Goal: Task Accomplishment & Management: Complete application form

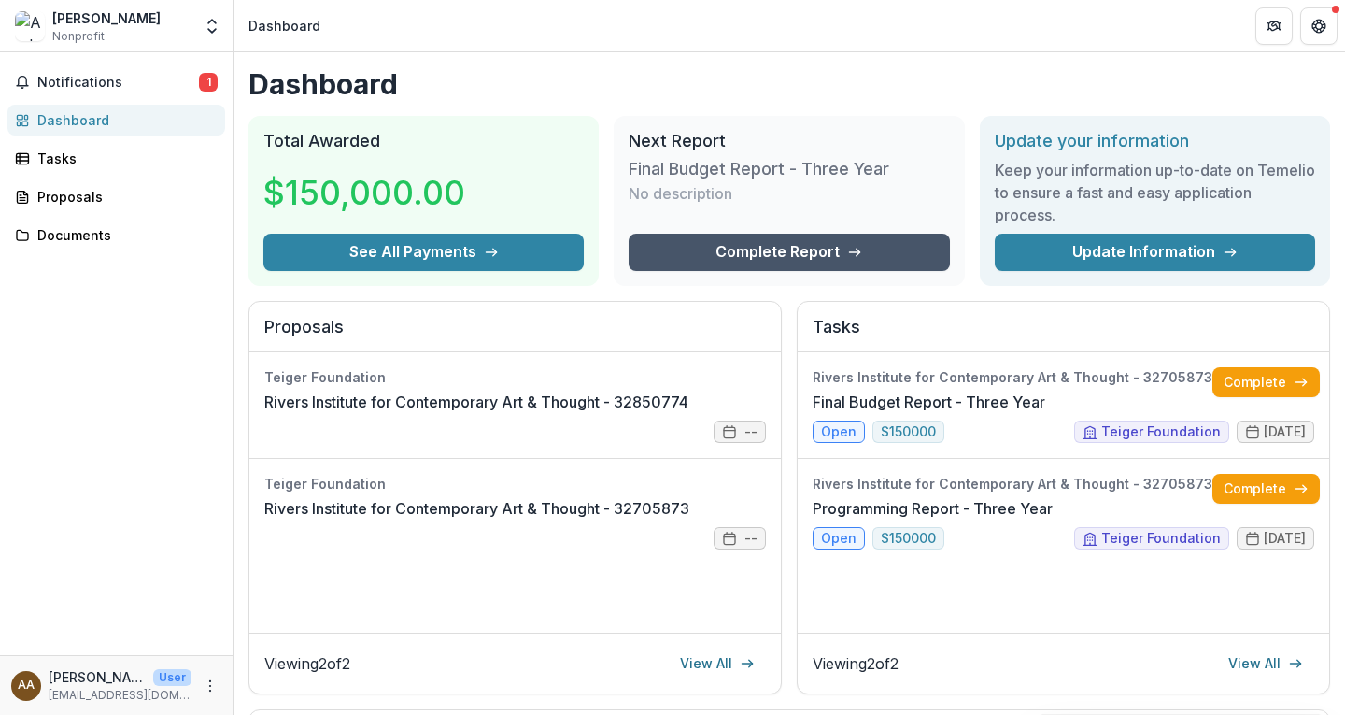
click at [786, 248] on link "Complete Report" at bounding box center [789, 252] width 320 height 37
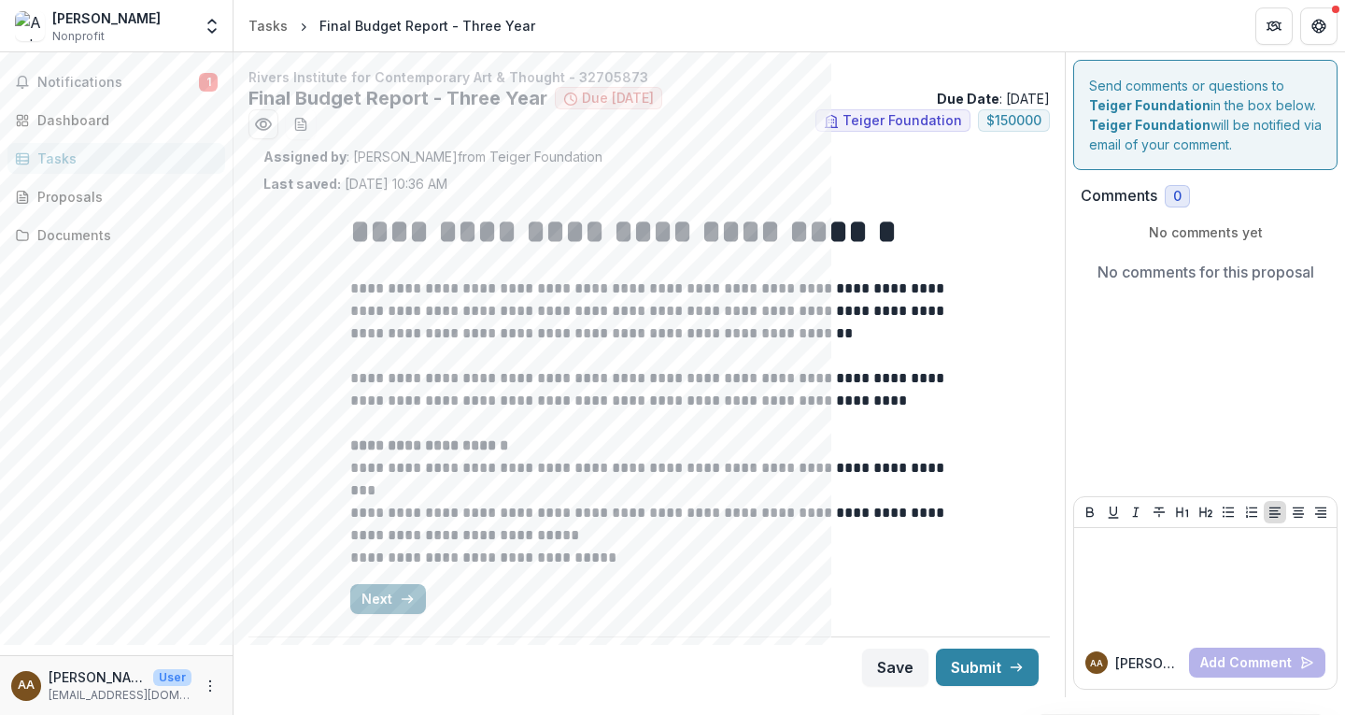
click at [387, 599] on button "Next" at bounding box center [388, 599] width 76 height 30
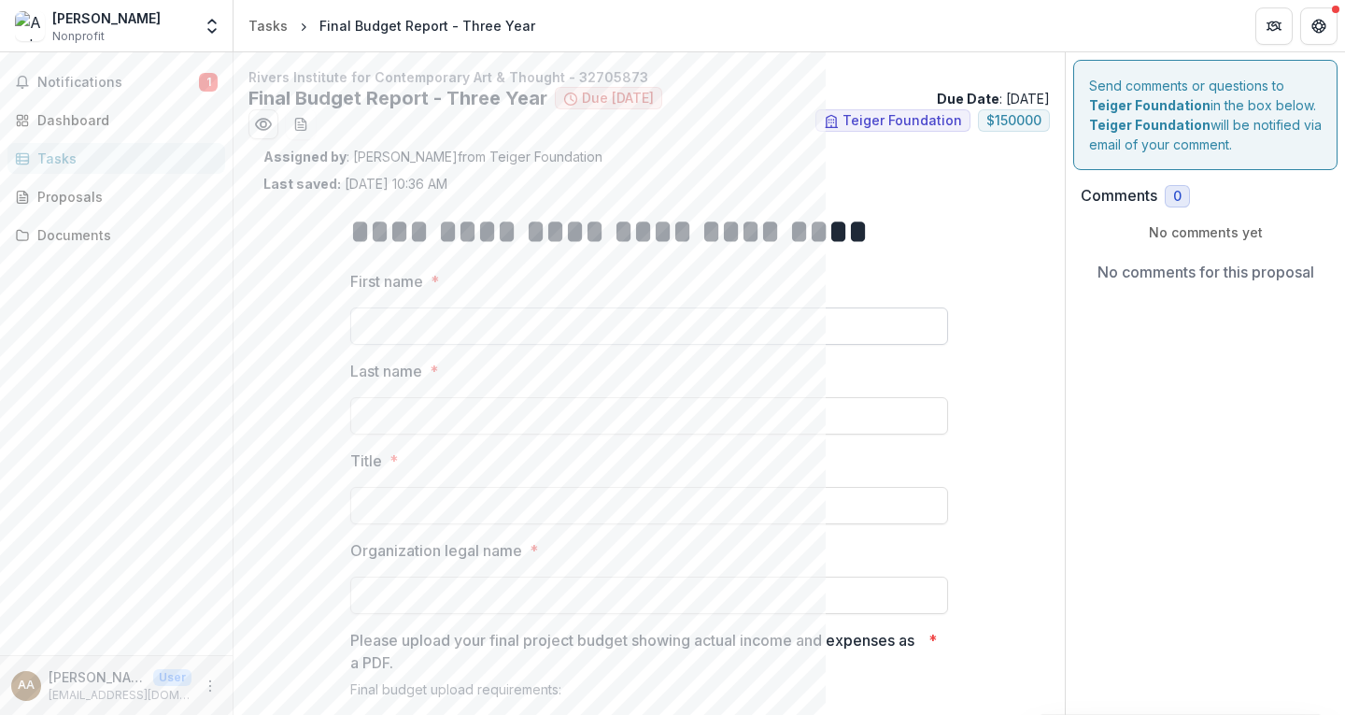
click at [454, 328] on input "First name *" at bounding box center [649, 325] width 598 height 37
type input "******"
click at [394, 420] on input "Last name *" at bounding box center [649, 415] width 598 height 37
type input "*********"
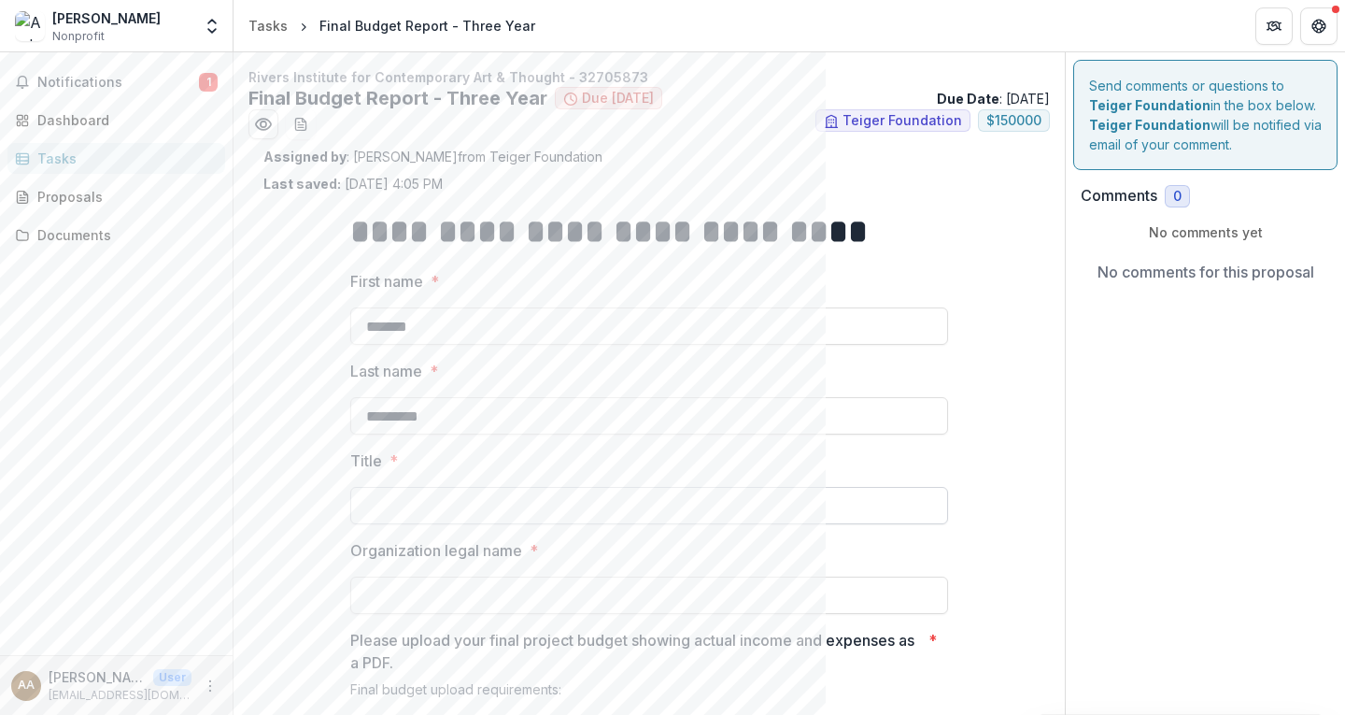
click at [382, 504] on input "Title *" at bounding box center [649, 505] width 598 height 37
type input "*"
type input "**********"
click at [406, 602] on input "Organization legal name *" at bounding box center [649, 594] width 598 height 37
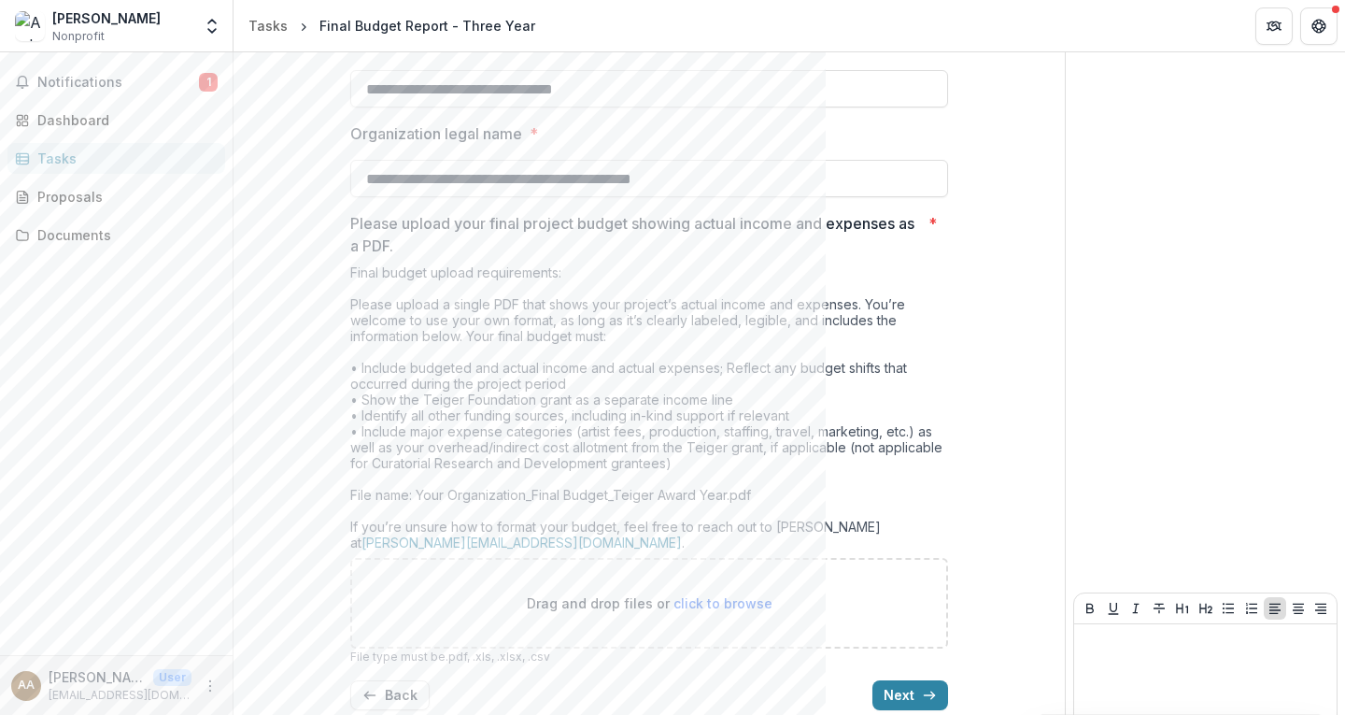
scroll to position [416, 0]
drag, startPoint x: 365, startPoint y: 179, endPoint x: 776, endPoint y: 182, distance: 411.0
click at [776, 182] on input "**********" at bounding box center [649, 179] width 598 height 37
click at [784, 173] on input "**********" at bounding box center [649, 179] width 598 height 37
type input "**********"
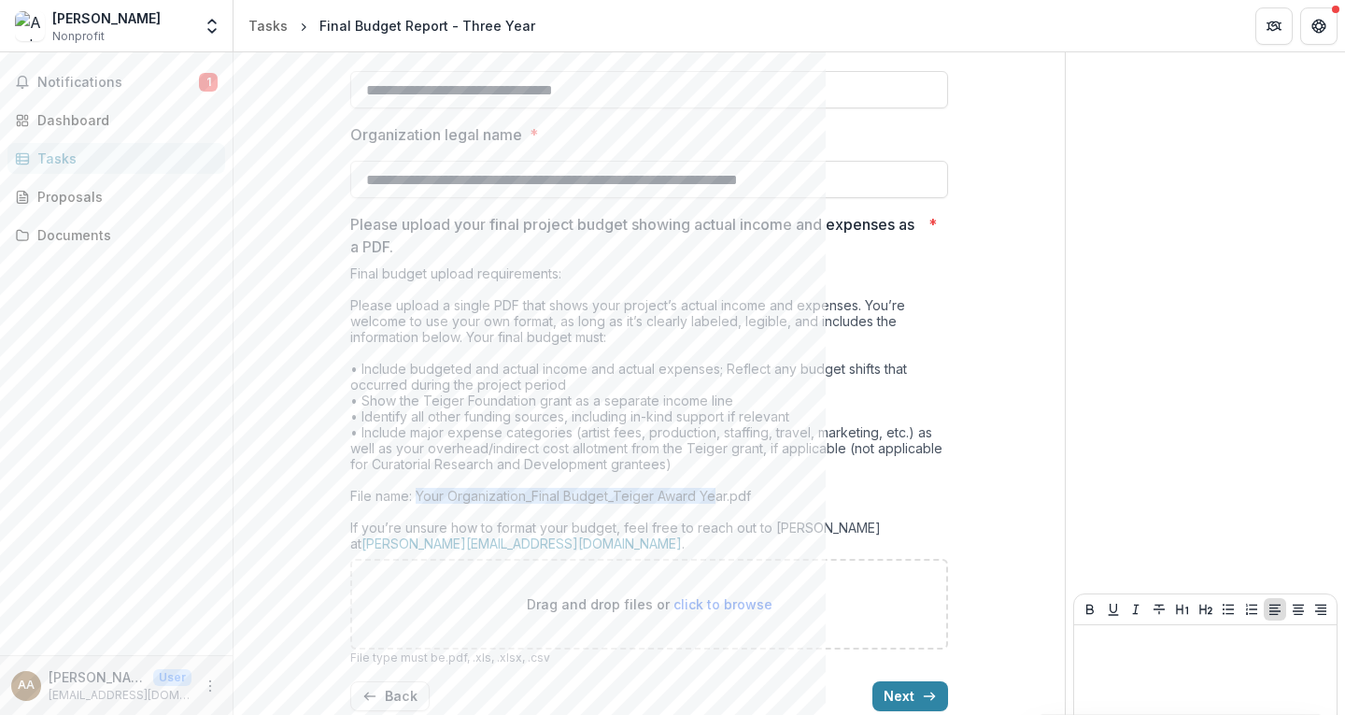
drag, startPoint x: 416, startPoint y: 497, endPoint x: 717, endPoint y: 498, distance: 300.8
click at [717, 498] on div "Final budget upload requirements: Please upload a single PDF that shows your pr…" at bounding box center [649, 411] width 598 height 293
drag, startPoint x: 423, startPoint y: 397, endPoint x: 528, endPoint y: 395, distance: 104.6
click at [528, 395] on div "Final budget upload requirements: Please upload a single PDF that shows your pr…" at bounding box center [649, 411] width 598 height 293
drag, startPoint x: 409, startPoint y: 416, endPoint x: 562, endPoint y: 419, distance: 153.2
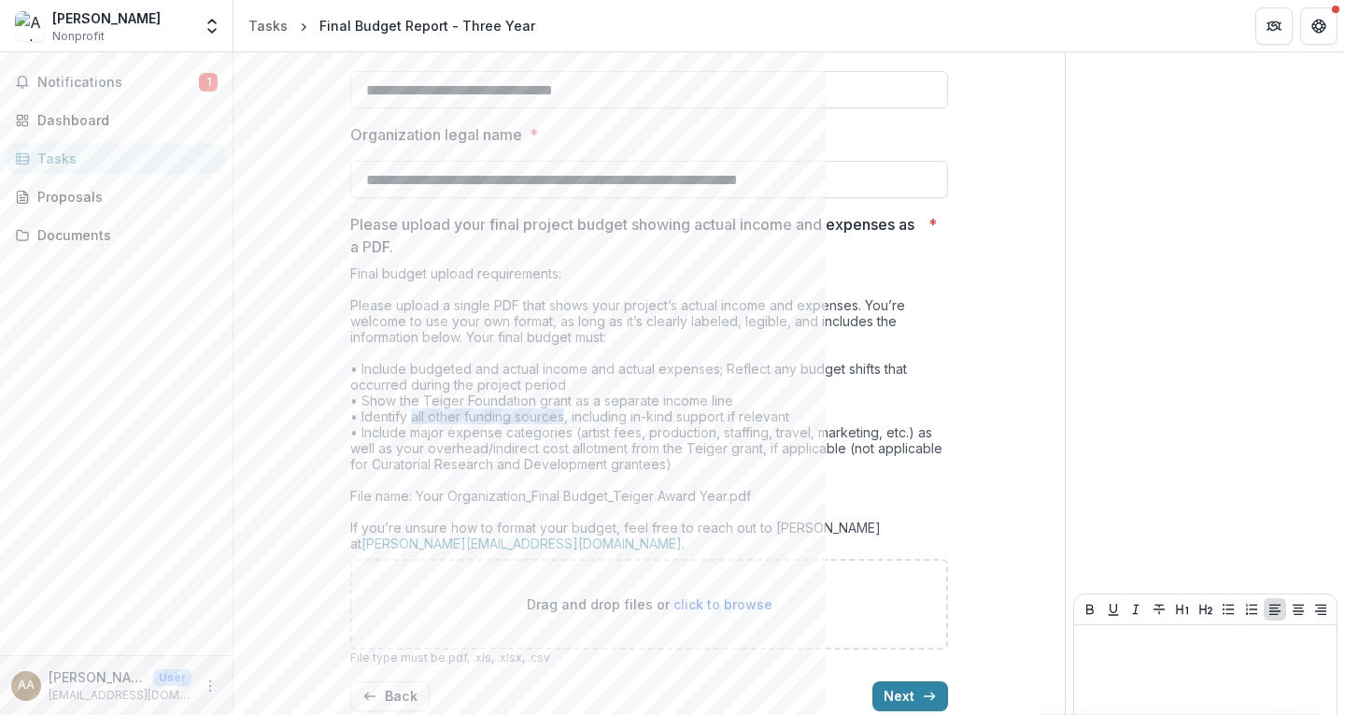
click at [562, 419] on div "Final budget upload requirements: Please upload a single PDF that shows your pr…" at bounding box center [649, 411] width 598 height 293
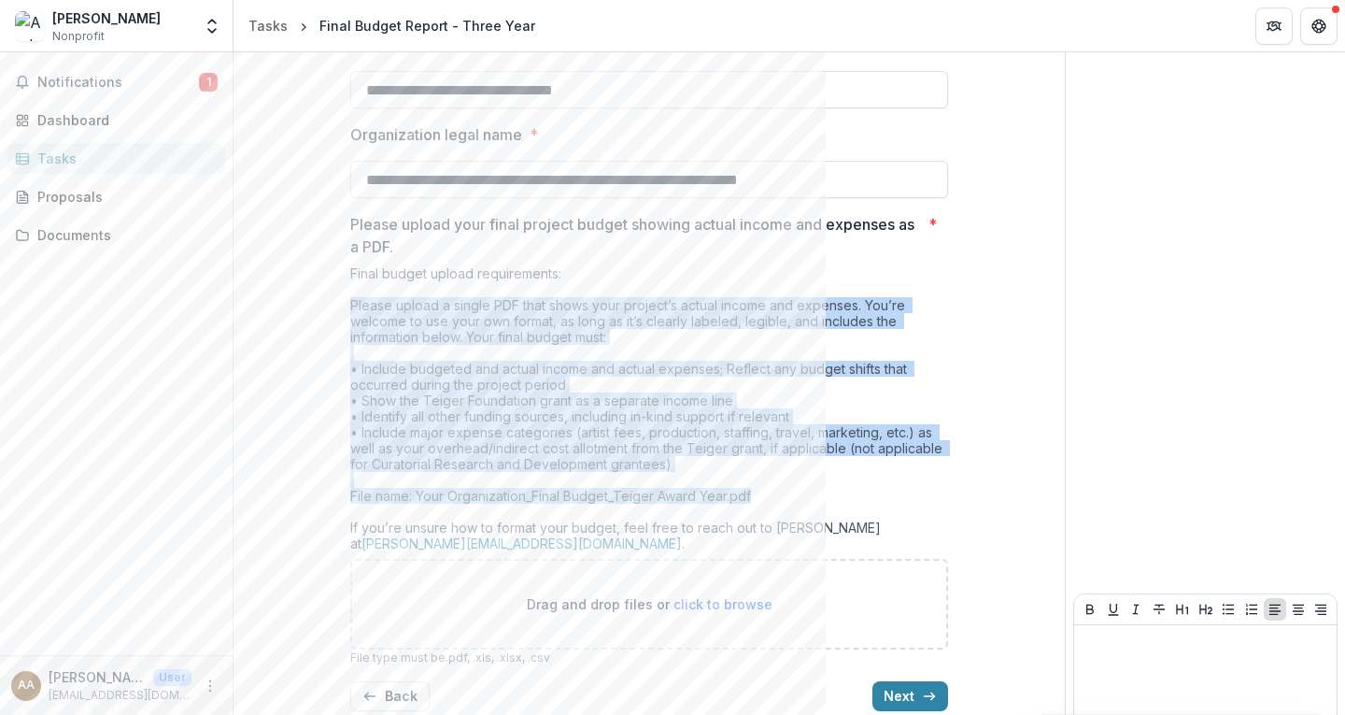
drag, startPoint x: 349, startPoint y: 303, endPoint x: 880, endPoint y: 496, distance: 564.8
click at [880, 496] on div "Final budget upload requirements: Please upload a single PDF that shows your pr…" at bounding box center [649, 411] width 598 height 293
copy div "Please upload a single PDF that shows your project’s actual income and expenses…"
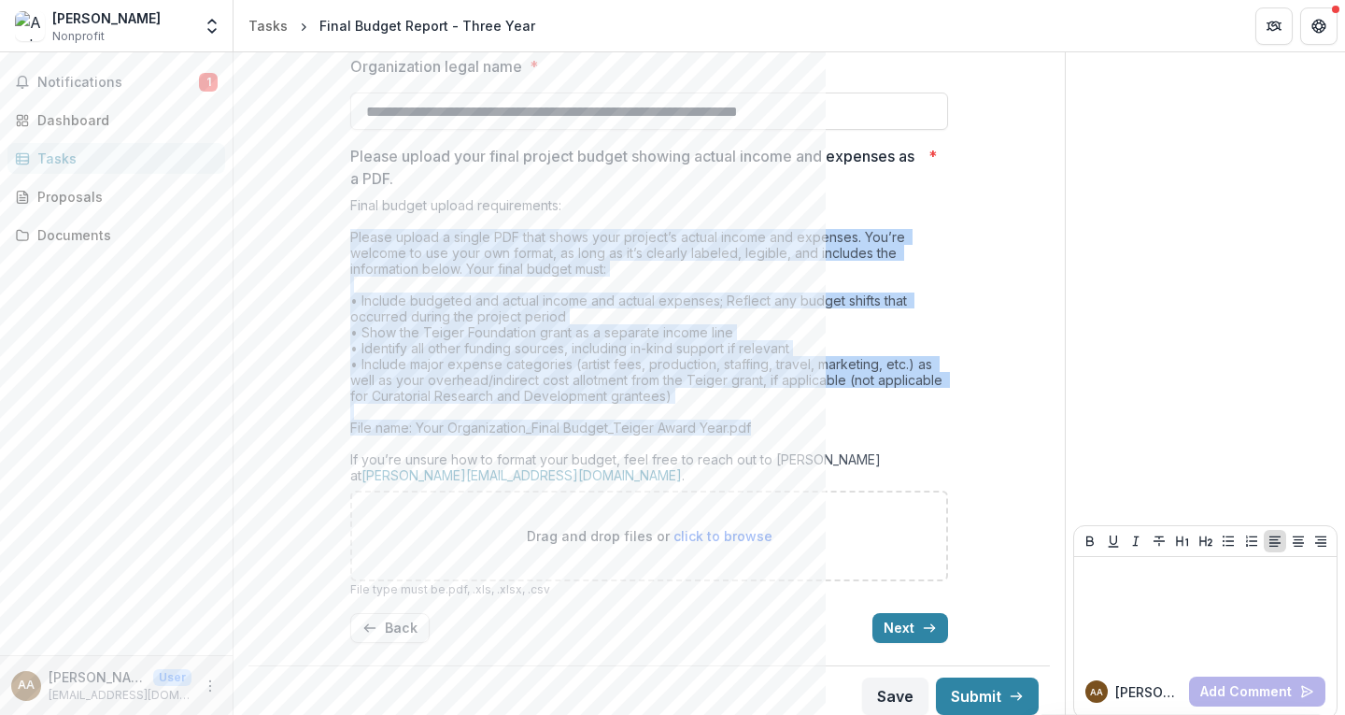
scroll to position [495, 0]
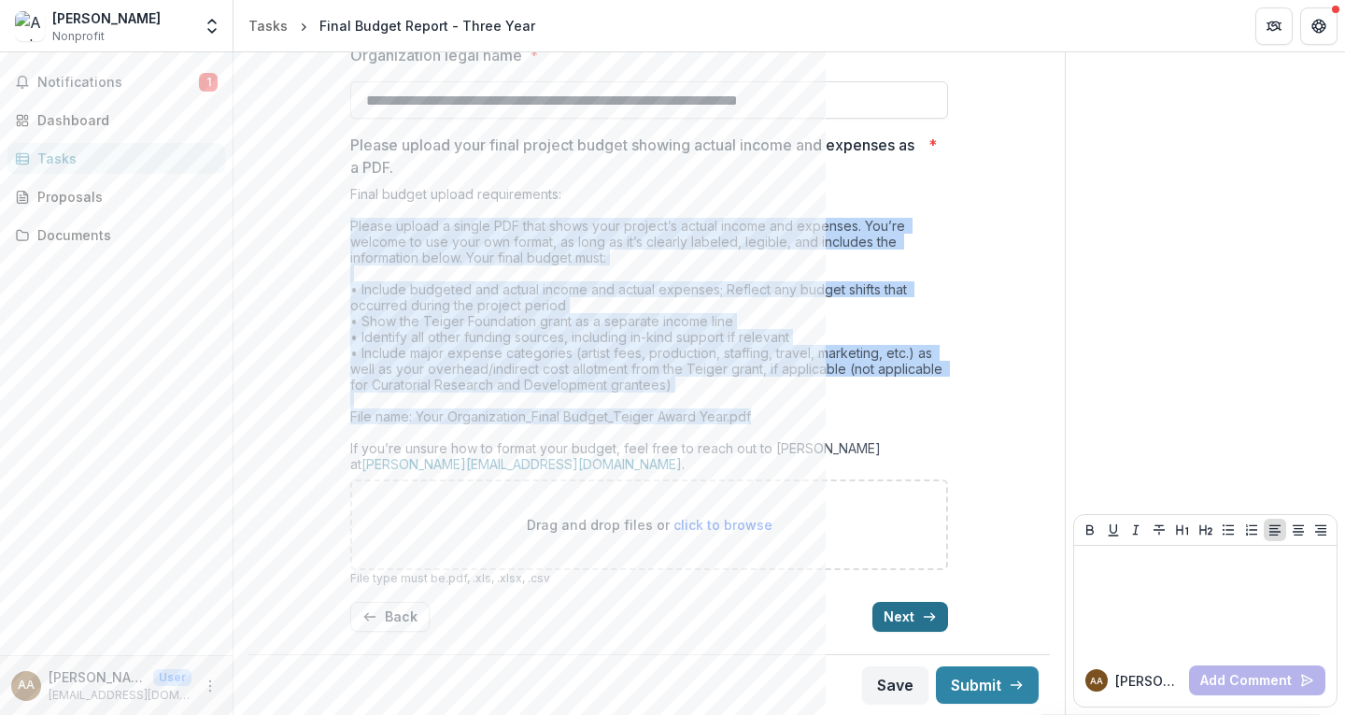
click at [893, 613] on button "Next" at bounding box center [911, 617] width 76 height 30
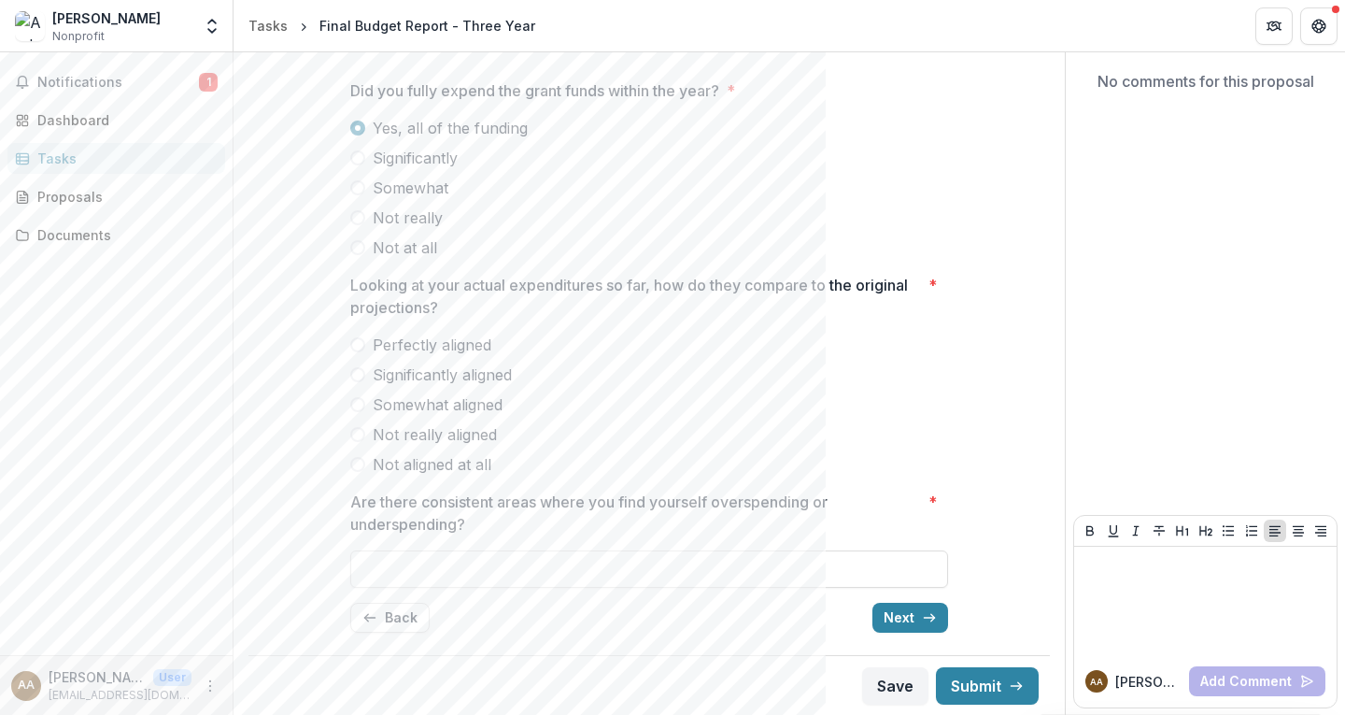
scroll to position [192, 0]
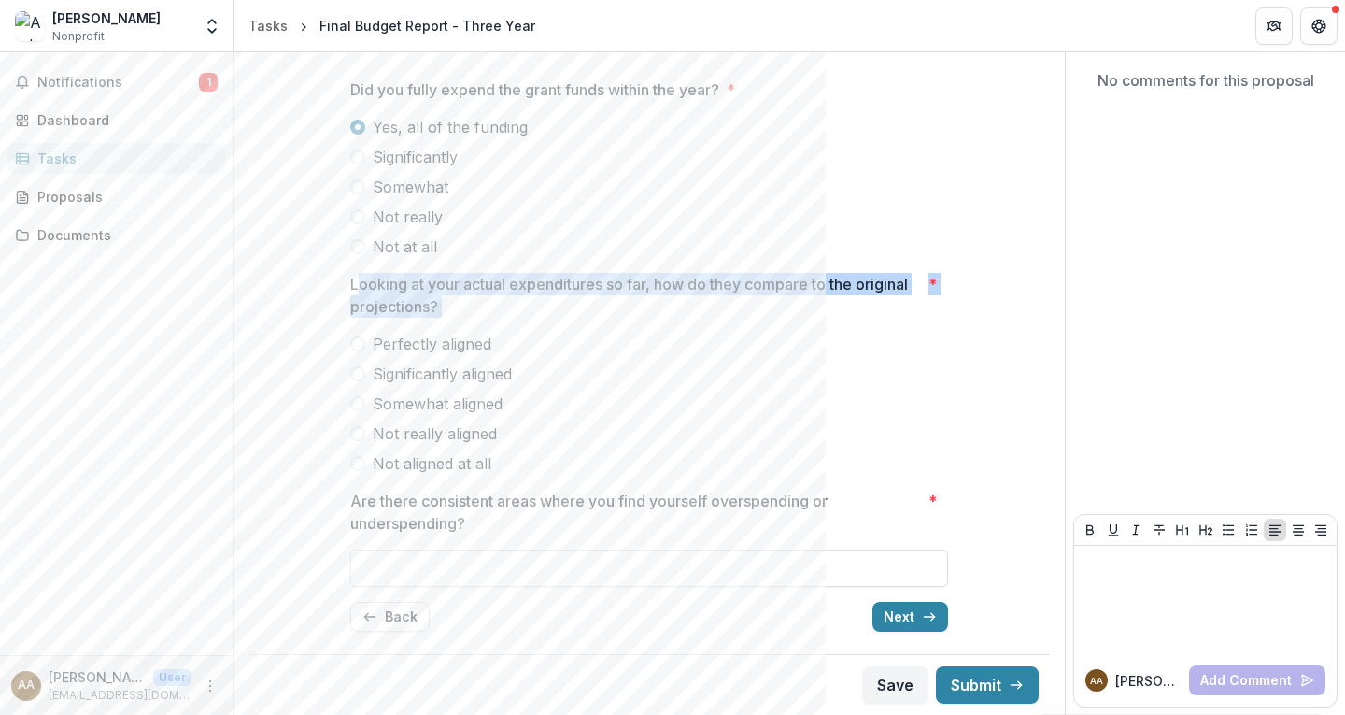
drag, startPoint x: 349, startPoint y: 283, endPoint x: 510, endPoint y: 470, distance: 246.4
click at [510, 470] on div "Looking at your actual expenditures so far, how do they compare to the original…" at bounding box center [649, 374] width 598 height 202
copy div "Looking at your actual expenditures so far, how do they compare to the original…"
click at [358, 401] on span at bounding box center [357, 403] width 15 height 15
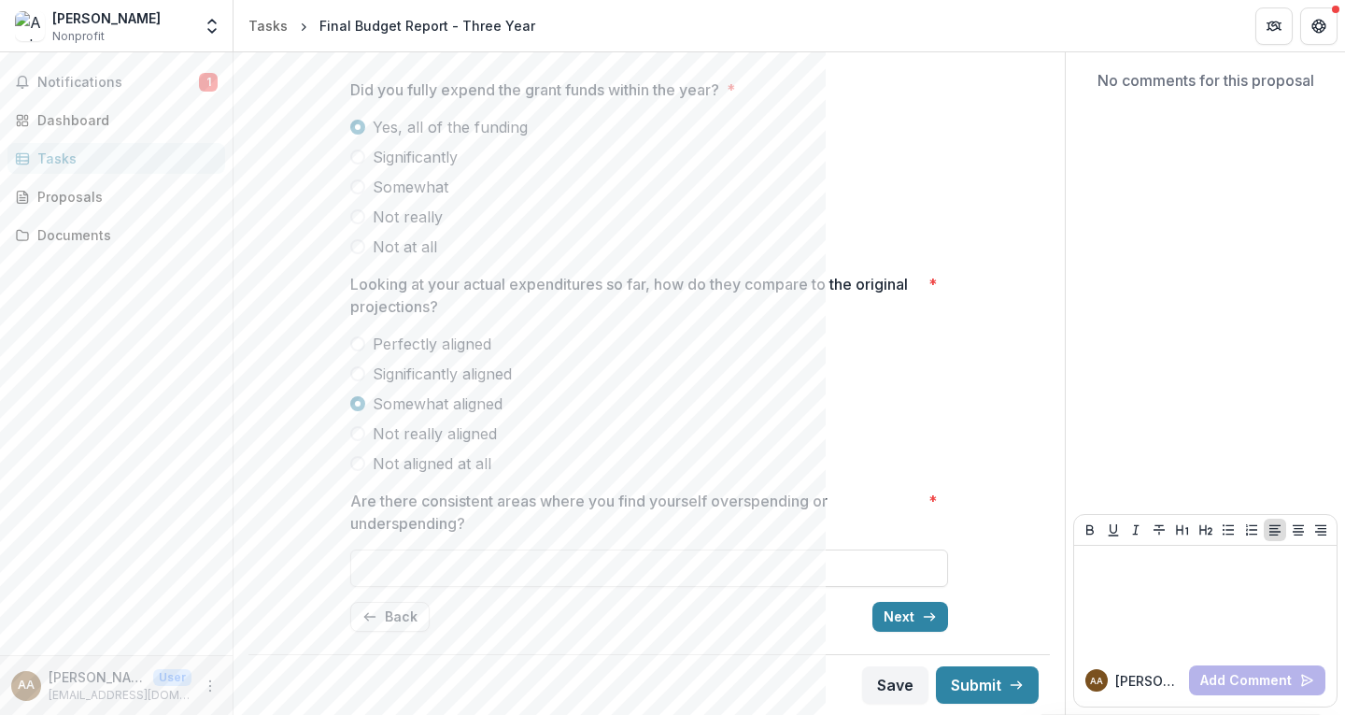
click at [358, 373] on span at bounding box center [357, 373] width 15 height 15
click at [353, 403] on span at bounding box center [357, 403] width 15 height 15
click at [353, 372] on span at bounding box center [357, 373] width 15 height 15
click at [409, 572] on input "Are there consistent areas where you find yourself overspending or underspendin…" at bounding box center [649, 567] width 598 height 37
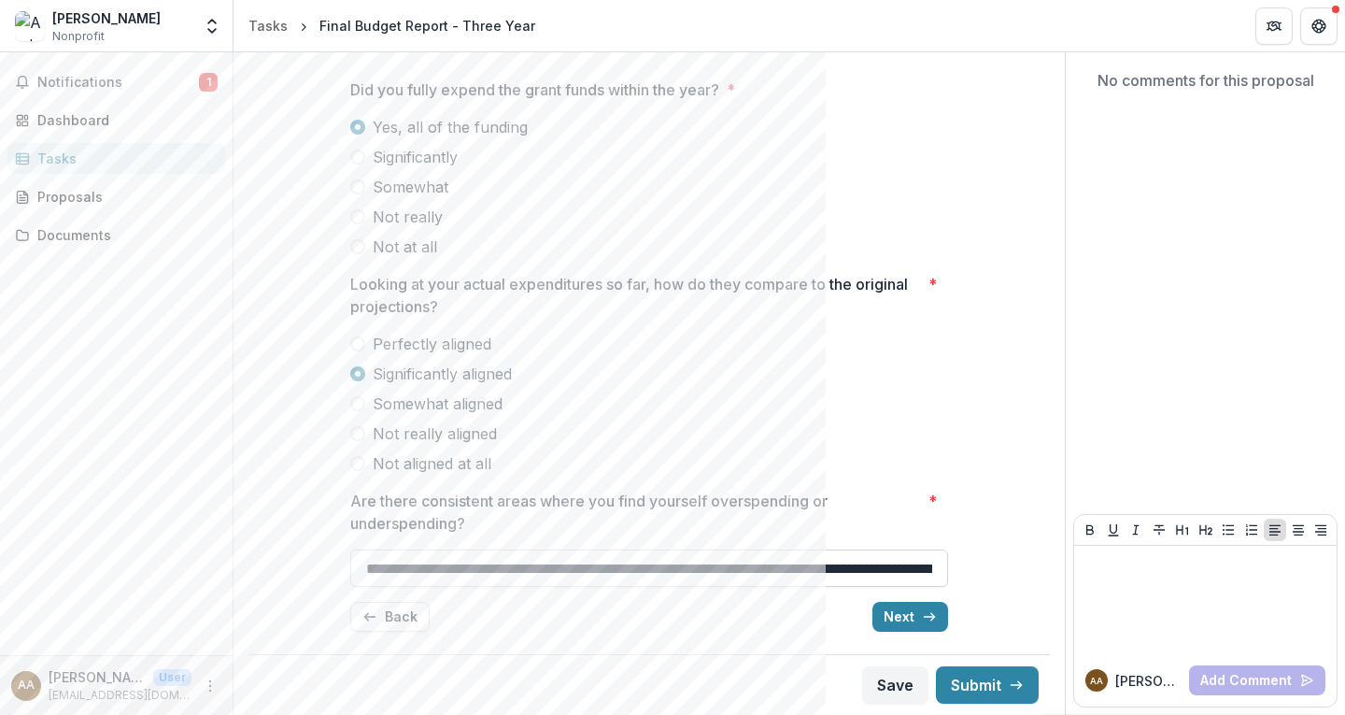
click at [437, 575] on input "**********" at bounding box center [649, 567] width 598 height 37
click at [867, 567] on input "**********" at bounding box center [649, 567] width 598 height 37
type input "**********"
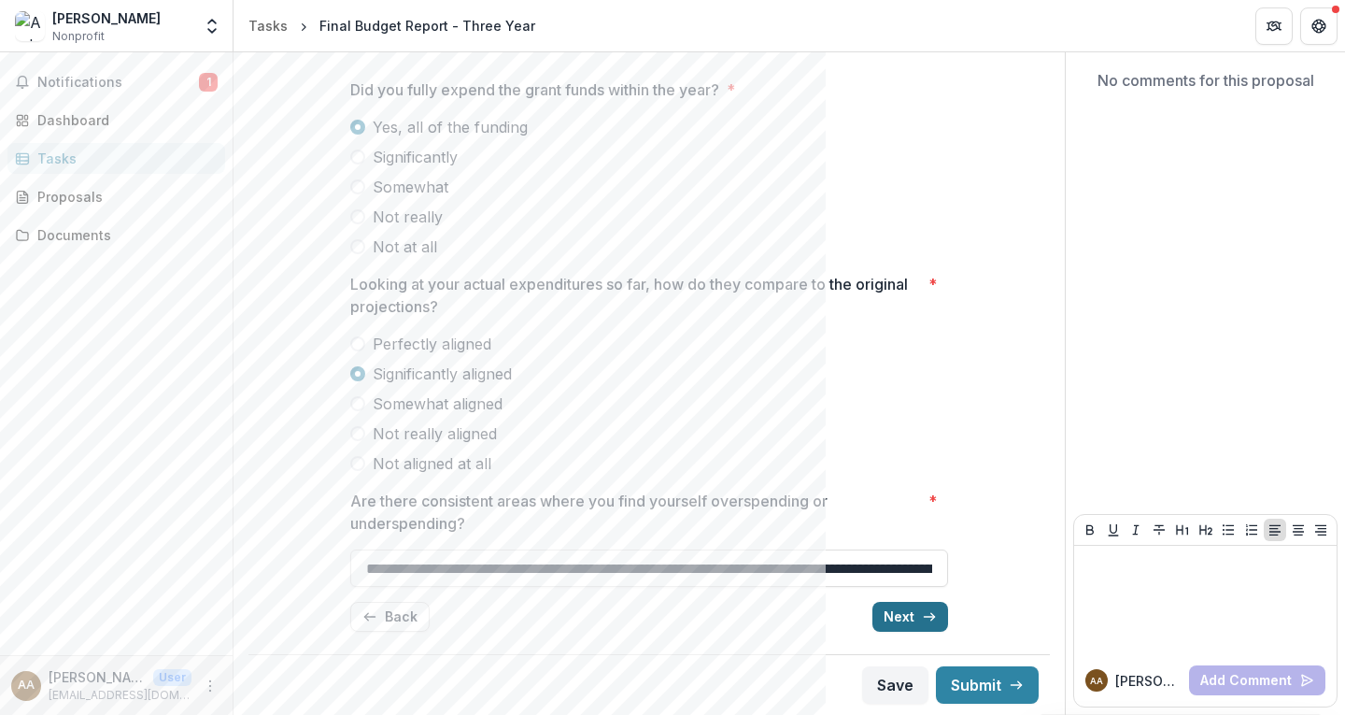
click at [898, 611] on button "Next" at bounding box center [911, 617] width 76 height 30
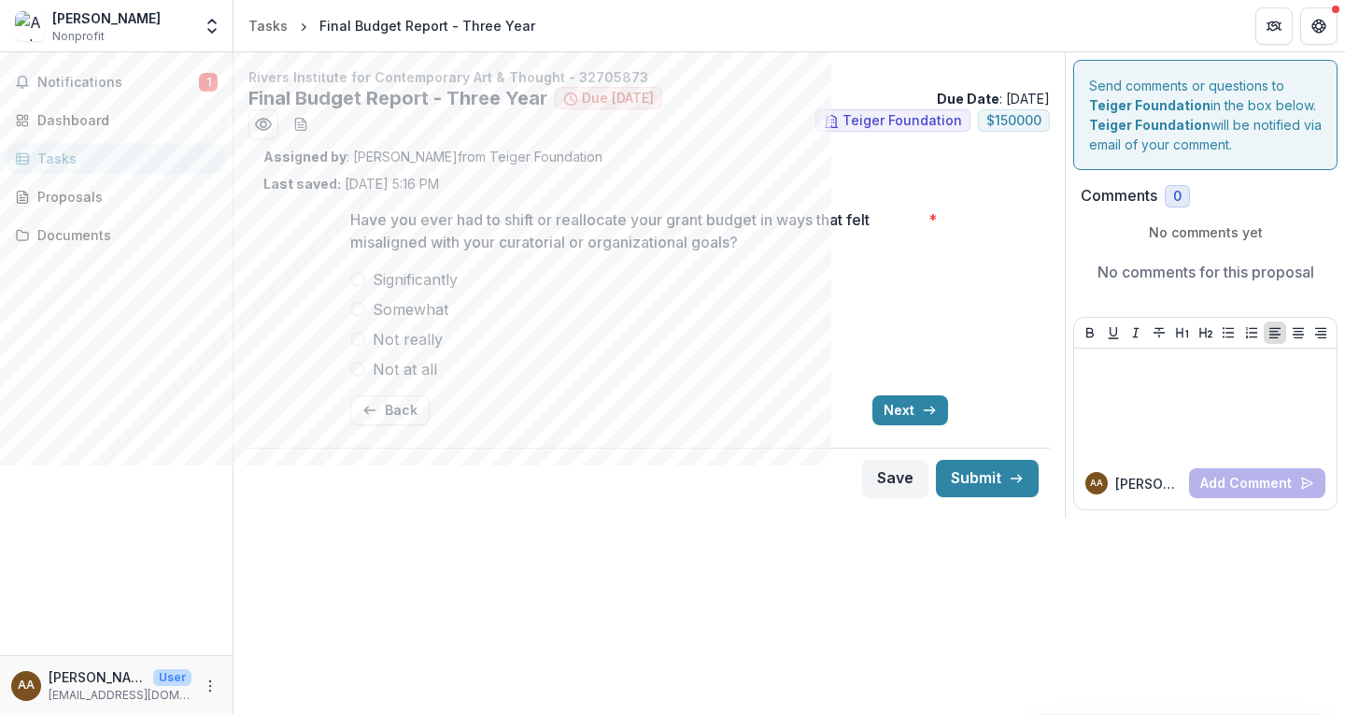
click at [358, 370] on span at bounding box center [357, 369] width 15 height 15
click at [907, 410] on button "Next" at bounding box center [911, 410] width 76 height 30
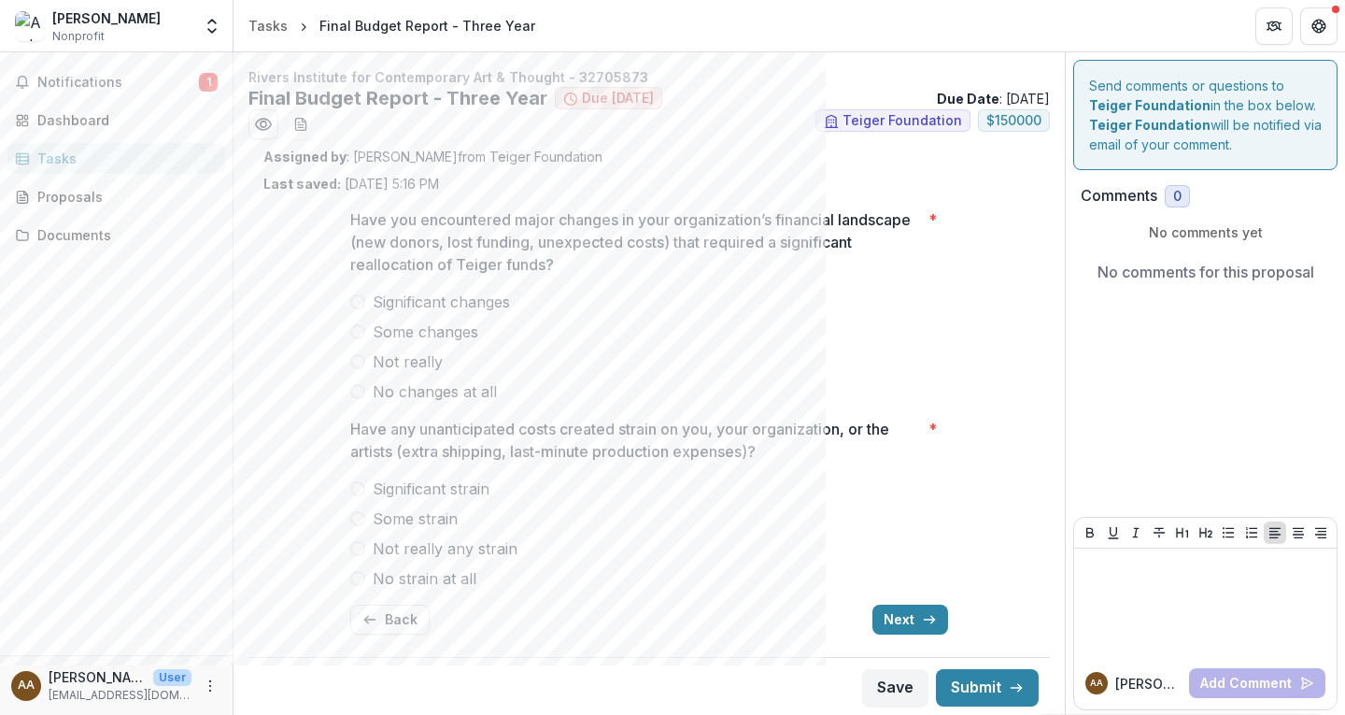
click at [356, 391] on span at bounding box center [357, 391] width 15 height 15
click at [353, 334] on span at bounding box center [357, 331] width 15 height 15
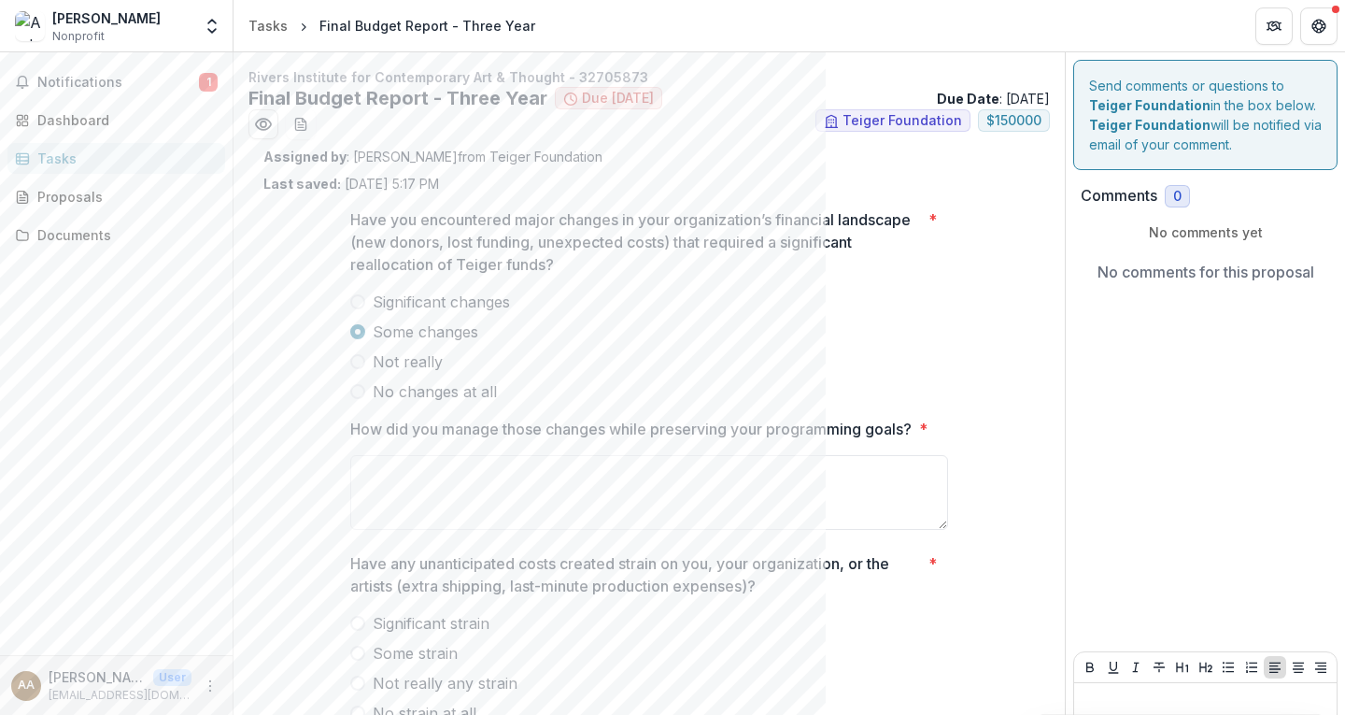
click at [353, 361] on span at bounding box center [357, 361] width 15 height 15
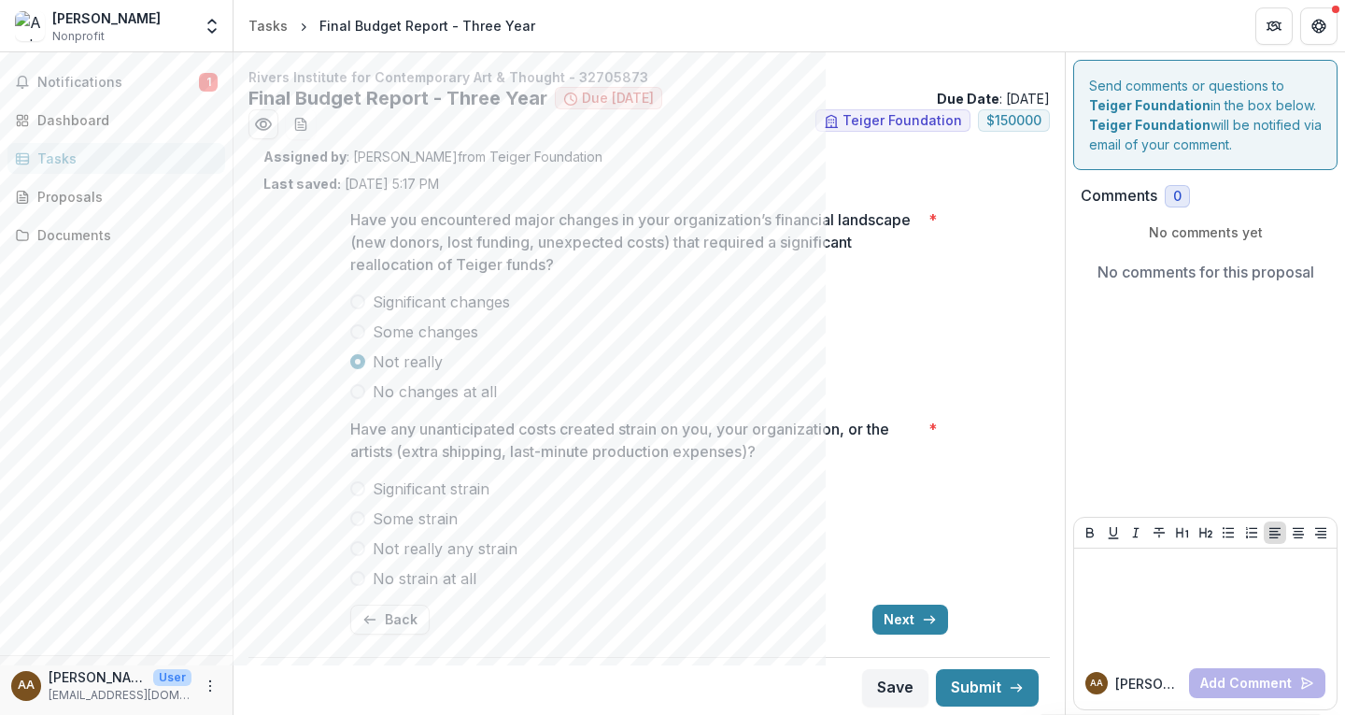
click at [355, 390] on span at bounding box center [357, 391] width 15 height 15
click at [355, 361] on span at bounding box center [357, 361] width 15 height 15
click at [354, 326] on span at bounding box center [357, 331] width 15 height 15
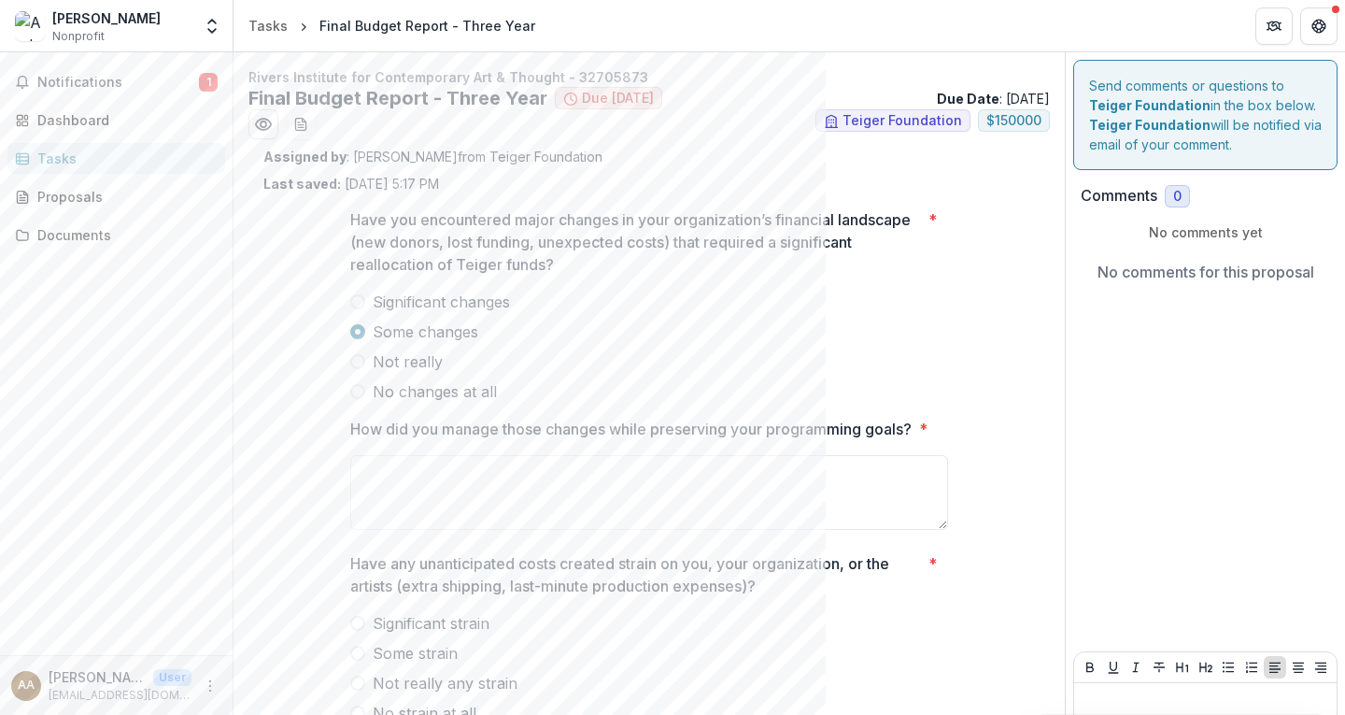
click at [347, 361] on div "Have you encountered major changes in your organization’s financial landscape (…" at bounding box center [649, 488] width 628 height 590
click at [353, 362] on span at bounding box center [357, 361] width 15 height 15
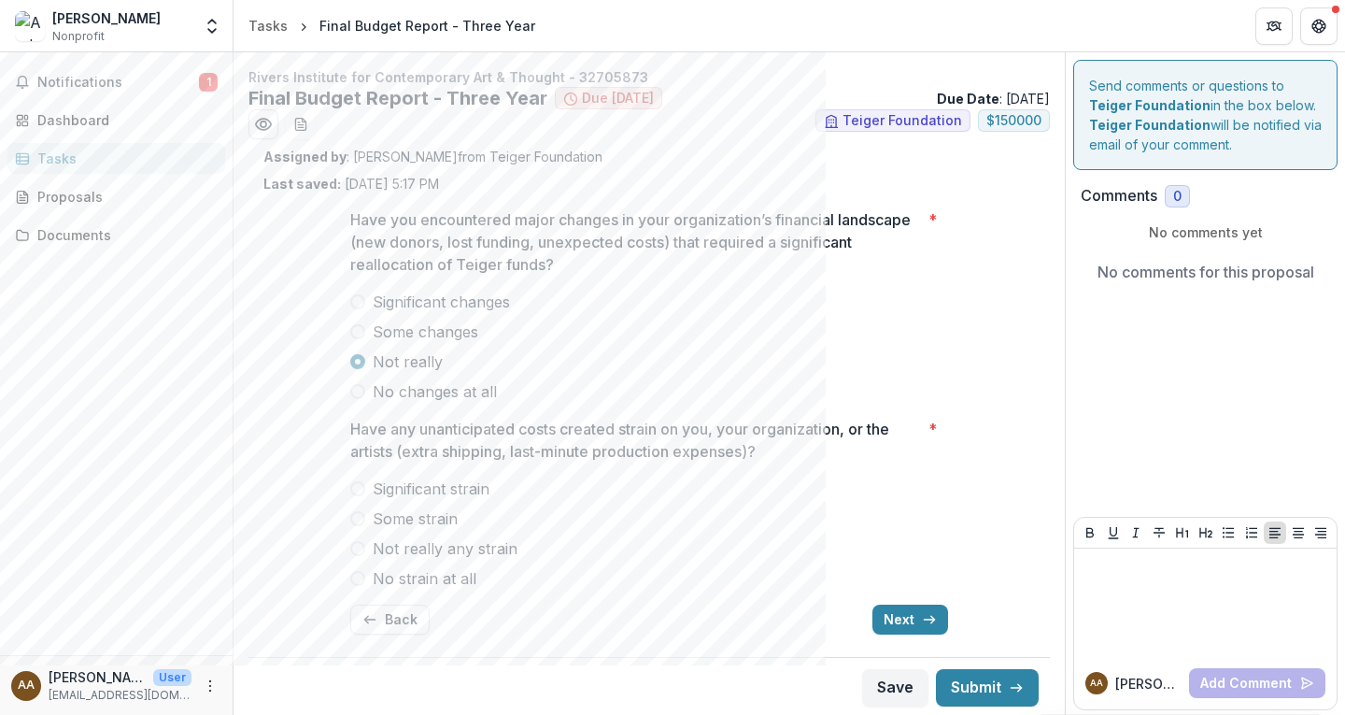
click at [356, 393] on span at bounding box center [357, 391] width 15 height 15
click at [354, 546] on span at bounding box center [357, 548] width 15 height 15
click at [893, 613] on button "Next" at bounding box center [911, 619] width 76 height 30
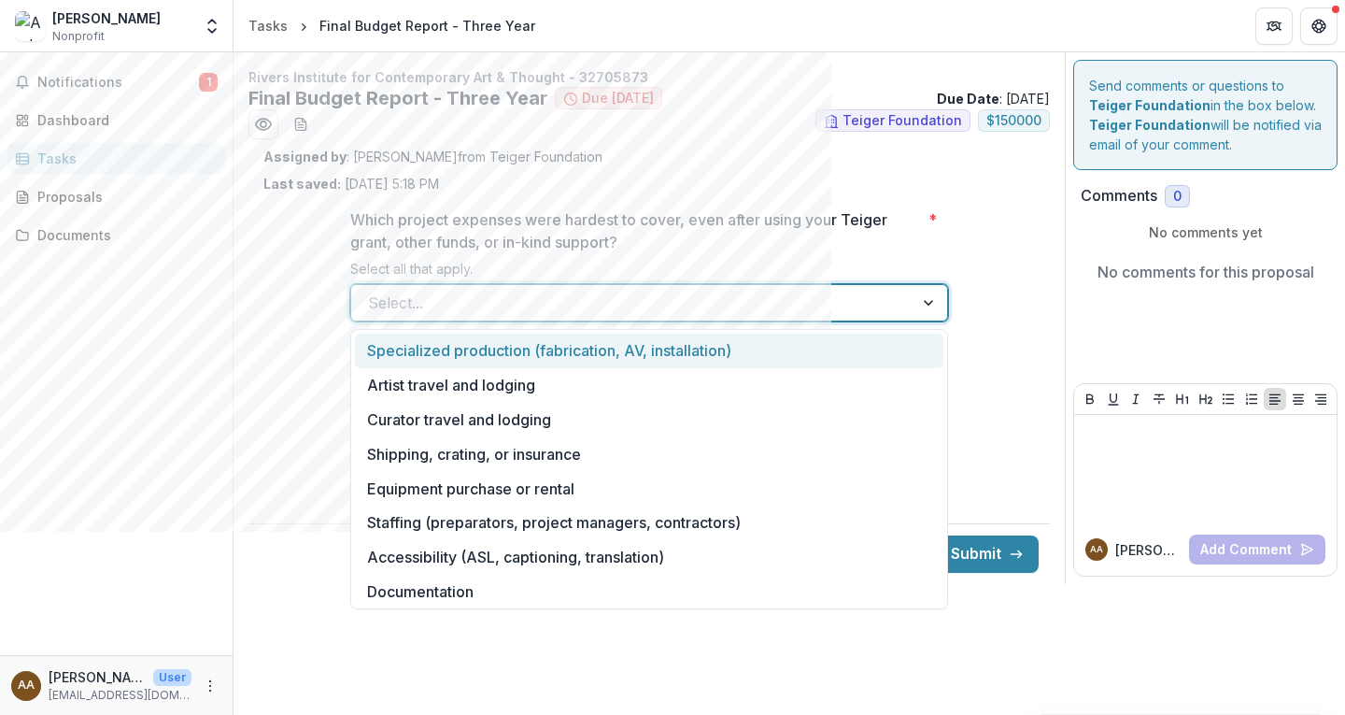
click at [474, 299] on div at bounding box center [632, 303] width 529 height 26
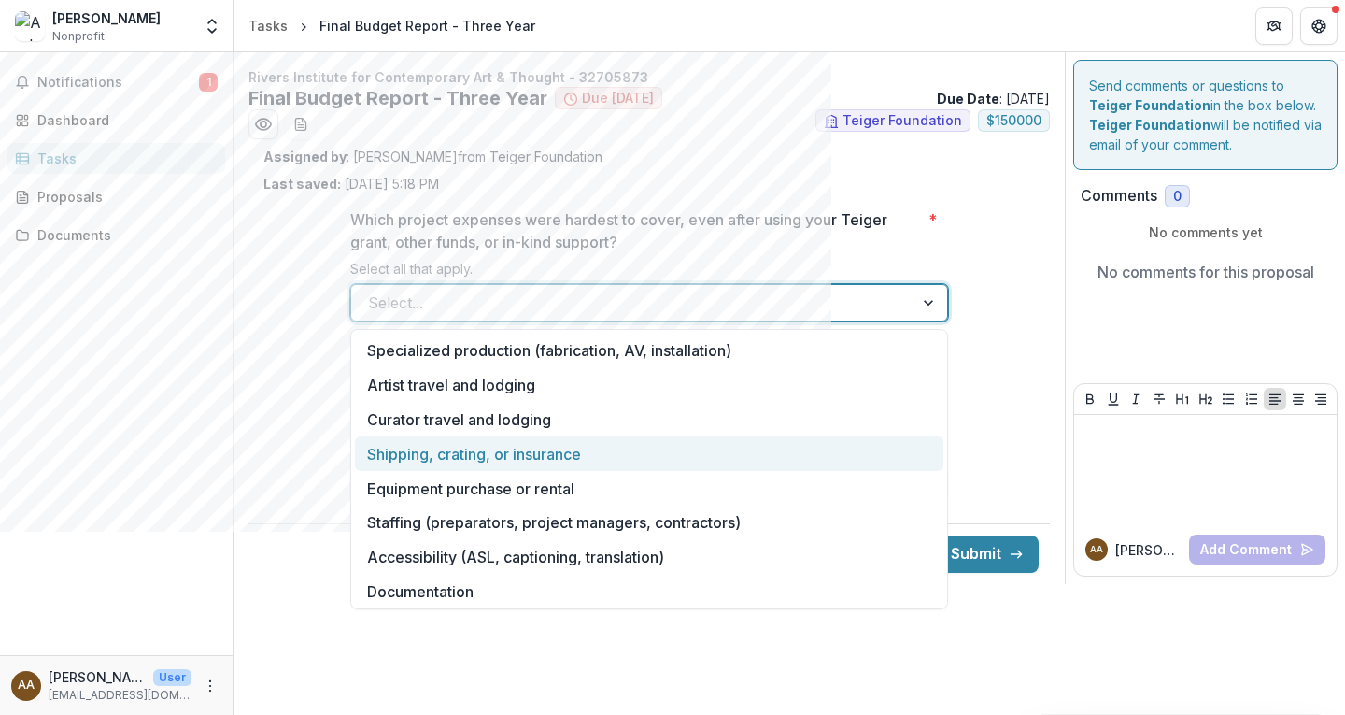
click at [526, 452] on div "Shipping, crating, or insurance" at bounding box center [649, 453] width 589 height 35
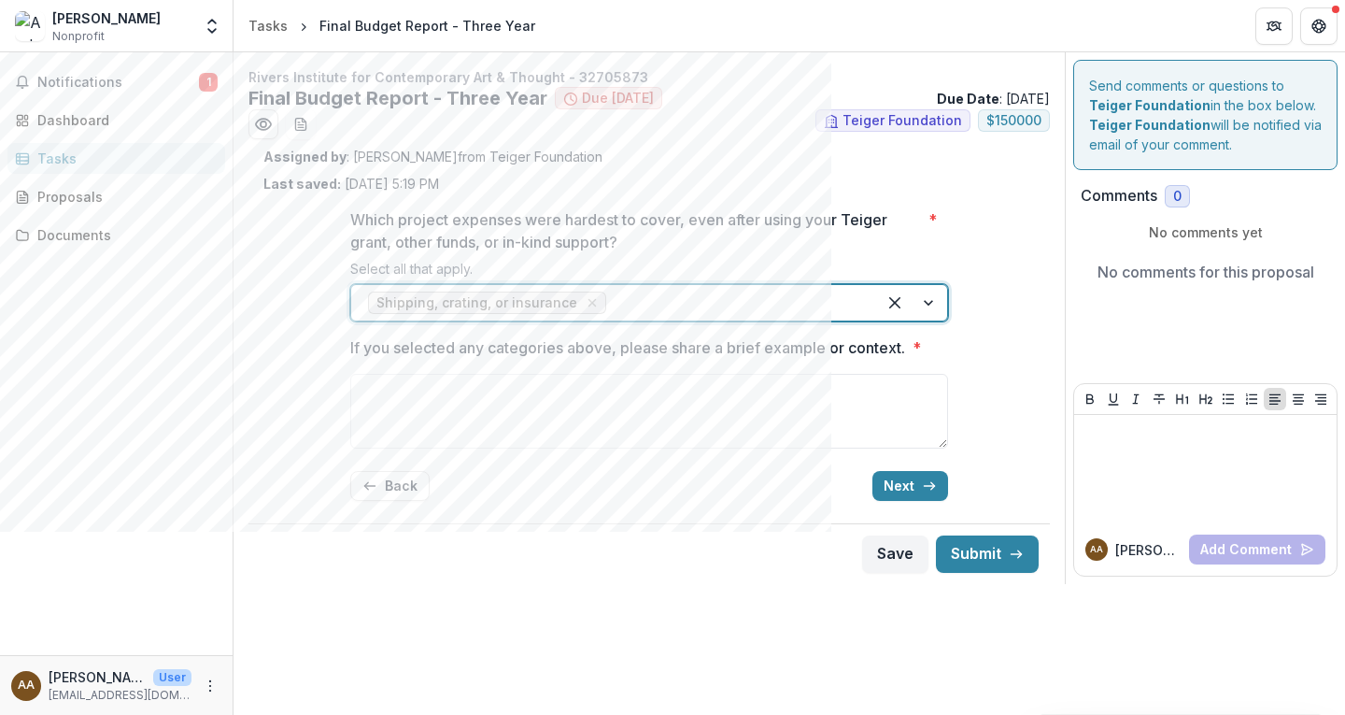
click at [927, 299] on div at bounding box center [911, 302] width 71 height 35
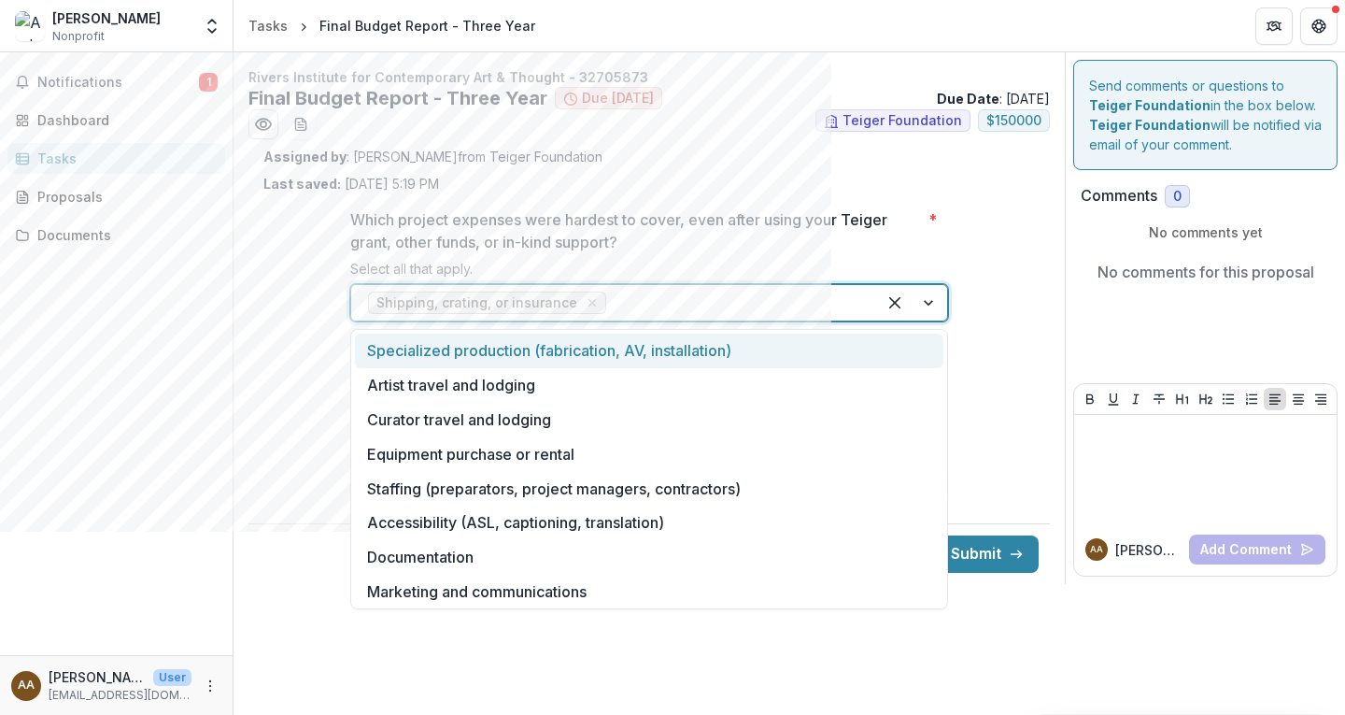
click at [610, 343] on div "Specialized production (fabrication, AV, installation)" at bounding box center [649, 351] width 589 height 35
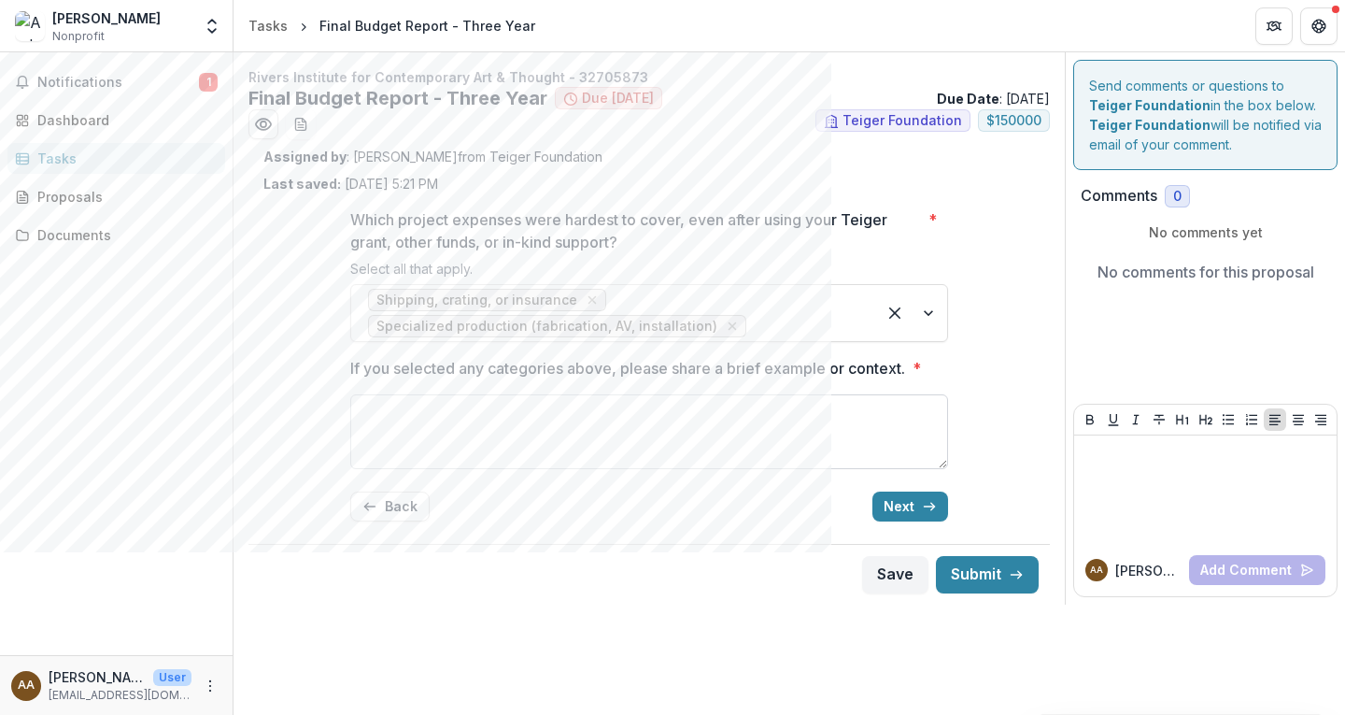
click at [453, 412] on textarea "If you selected any categories above, please share a brief example or context. *" at bounding box center [649, 431] width 598 height 75
click at [639, 417] on textarea "**********" at bounding box center [649, 431] width 598 height 75
click at [472, 410] on textarea "**********" at bounding box center [649, 431] width 598 height 75
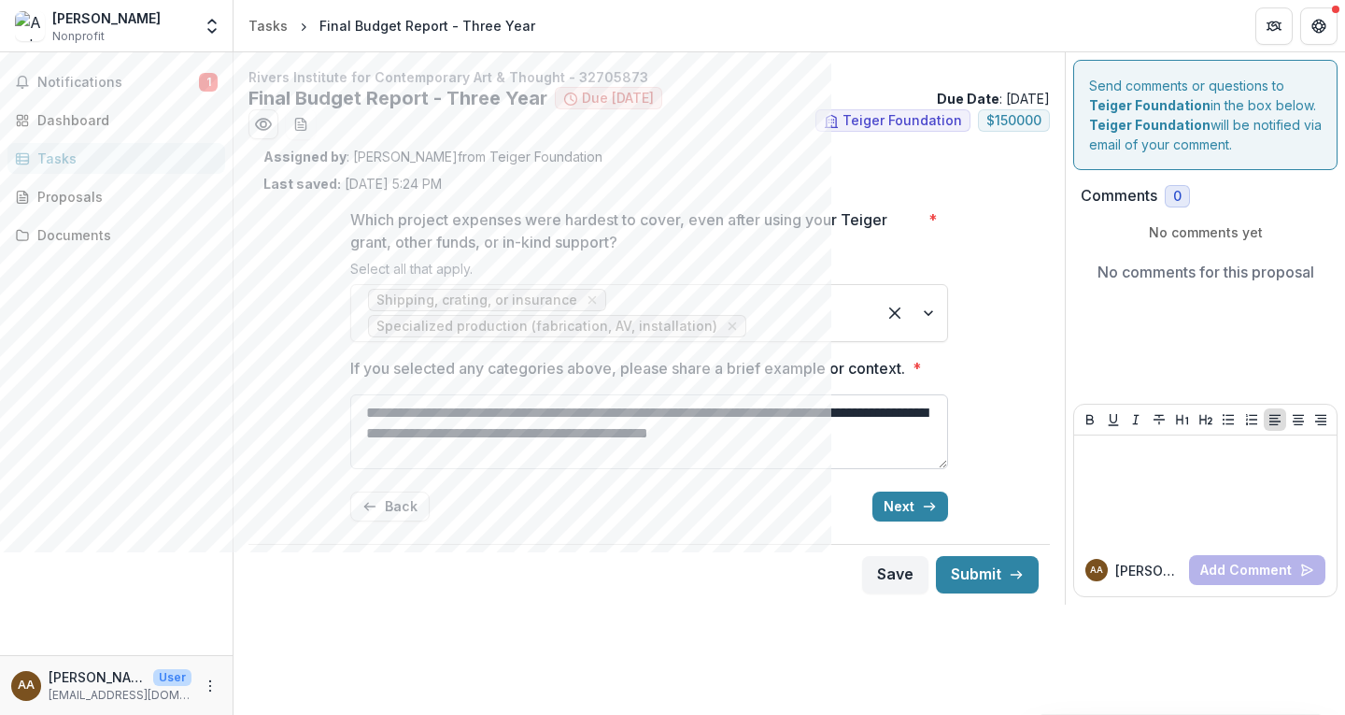
click at [447, 413] on textarea "**********" at bounding box center [649, 431] width 598 height 75
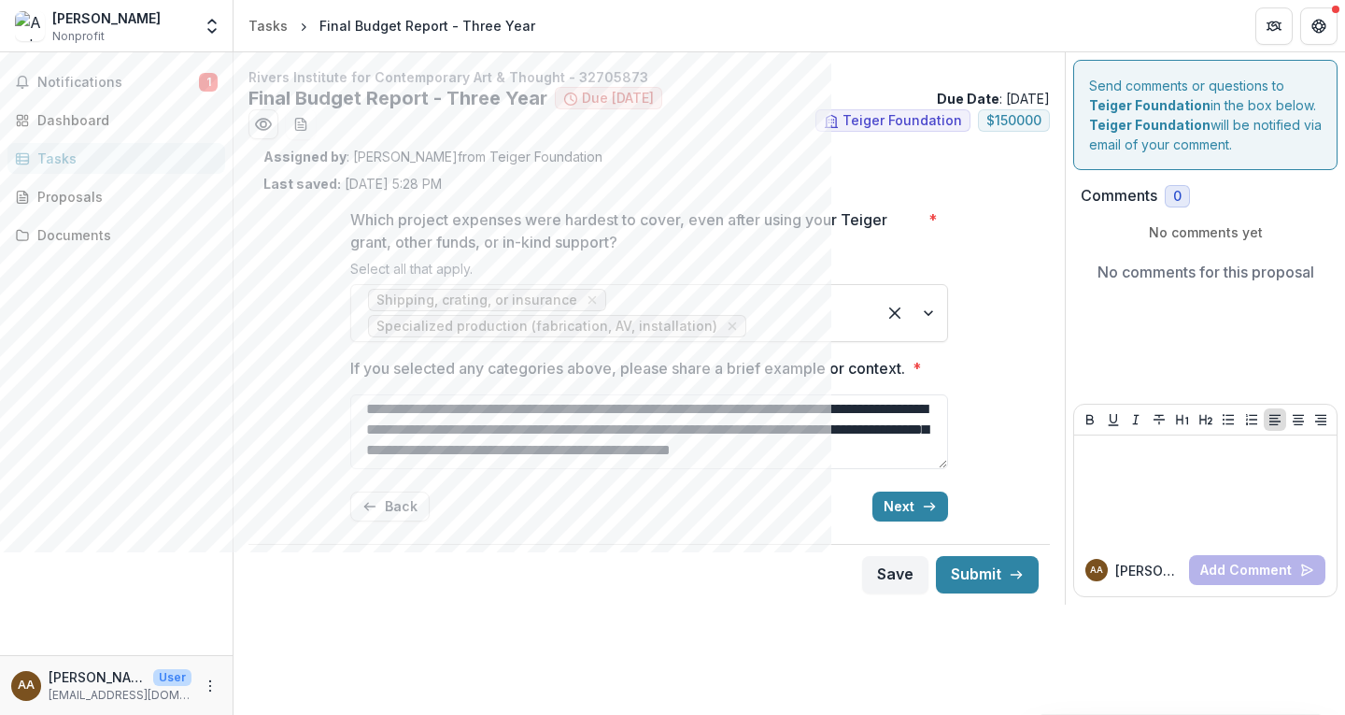
scroll to position [8, 0]
click at [927, 307] on div at bounding box center [911, 313] width 71 height 56
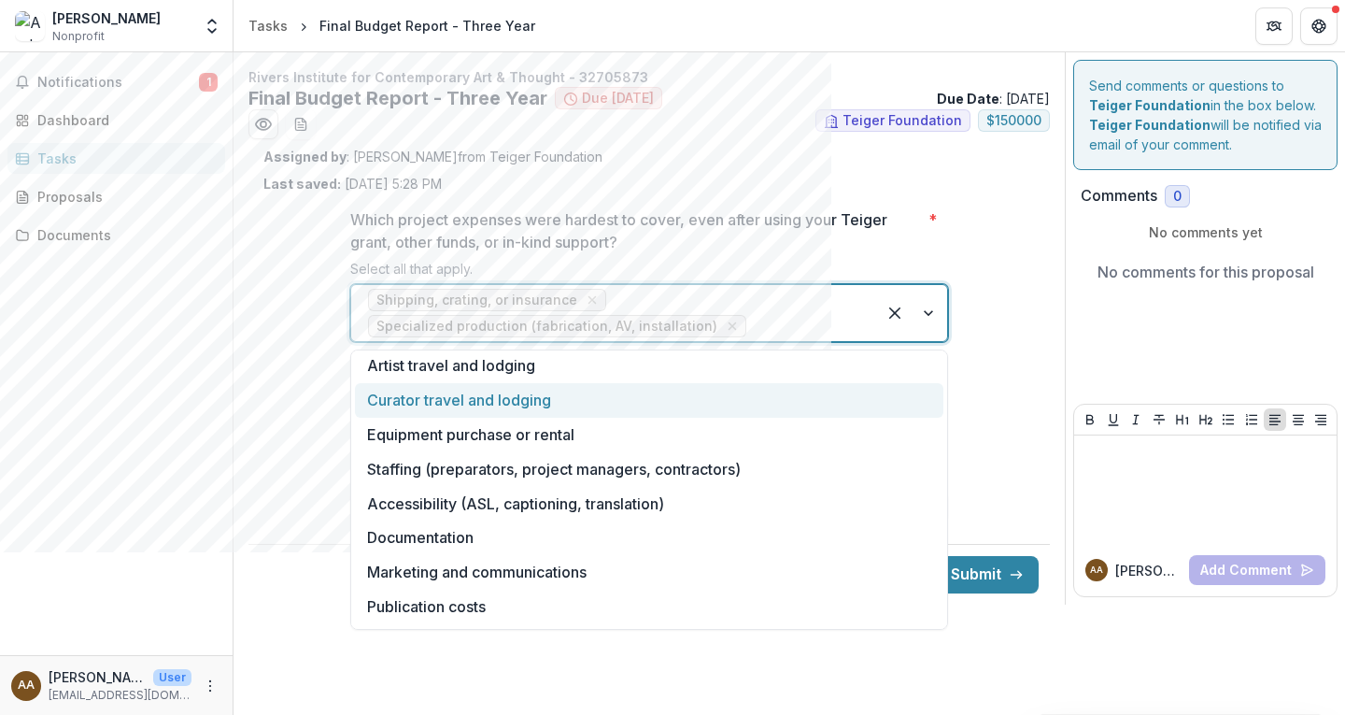
scroll to position [0, 0]
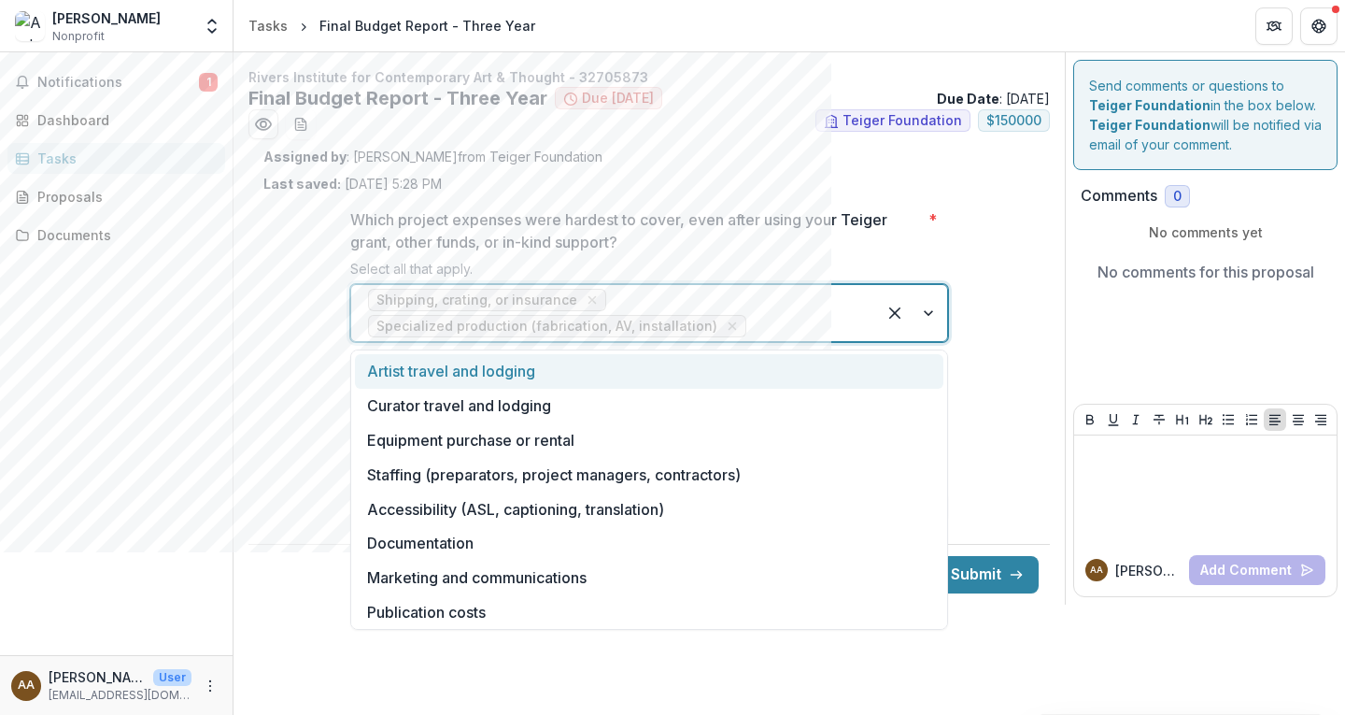
click at [286, 357] on div "**********" at bounding box center [649, 364] width 772 height 343
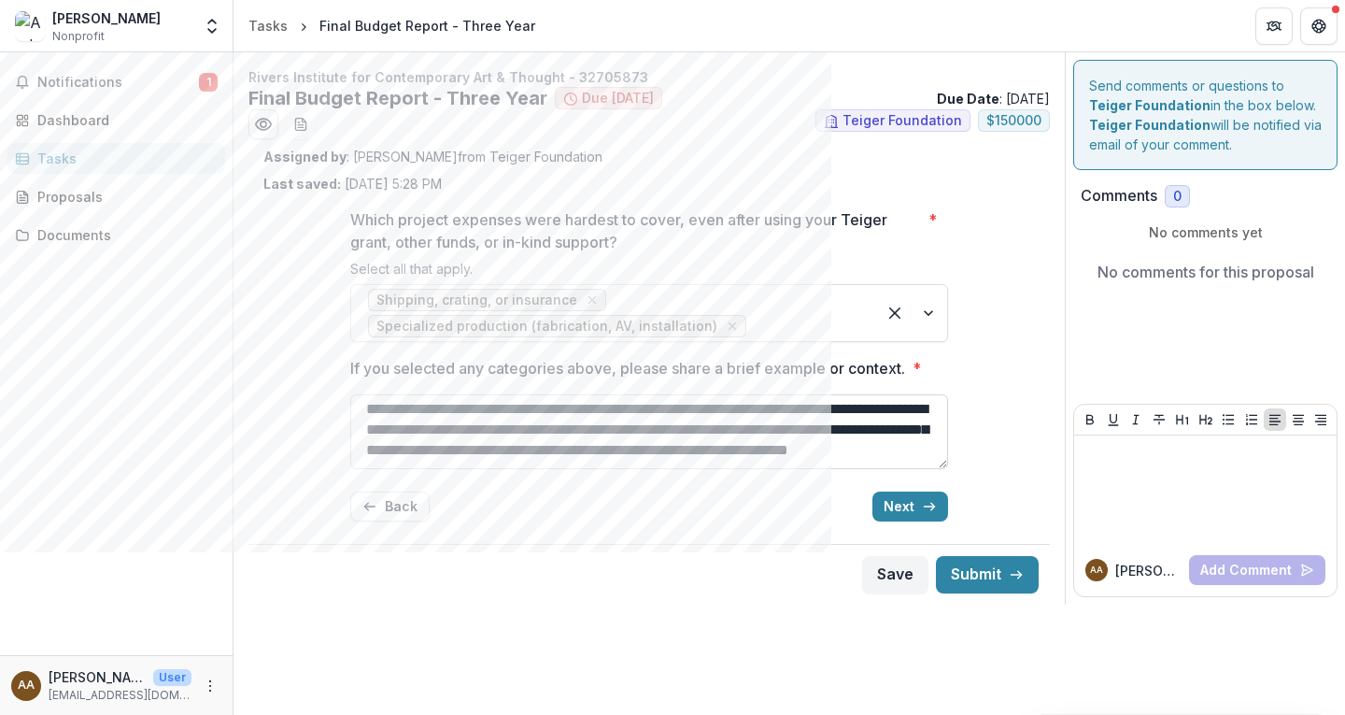
click at [414, 405] on textarea "**********" at bounding box center [649, 431] width 598 height 75
click at [378, 402] on textarea "**********" at bounding box center [649, 431] width 598 height 75
type textarea "**********"
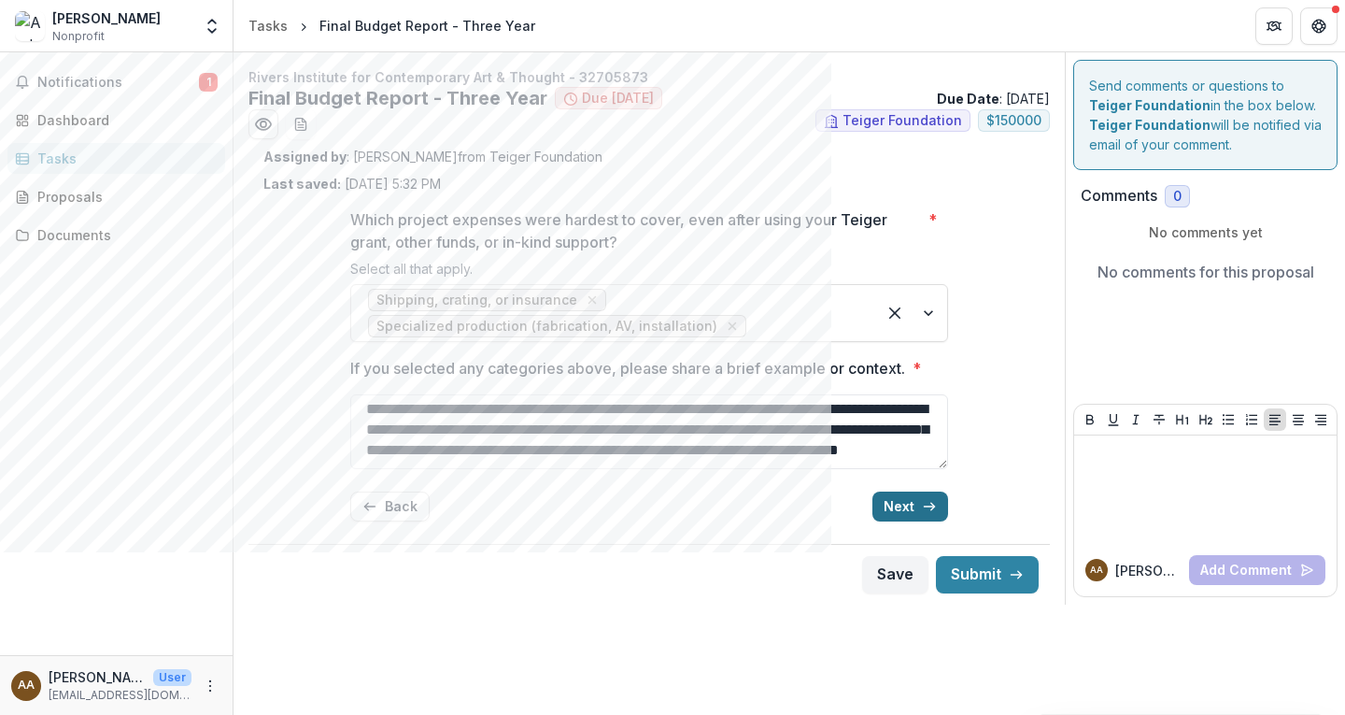
click at [913, 500] on button "Next" at bounding box center [911, 506] width 76 height 30
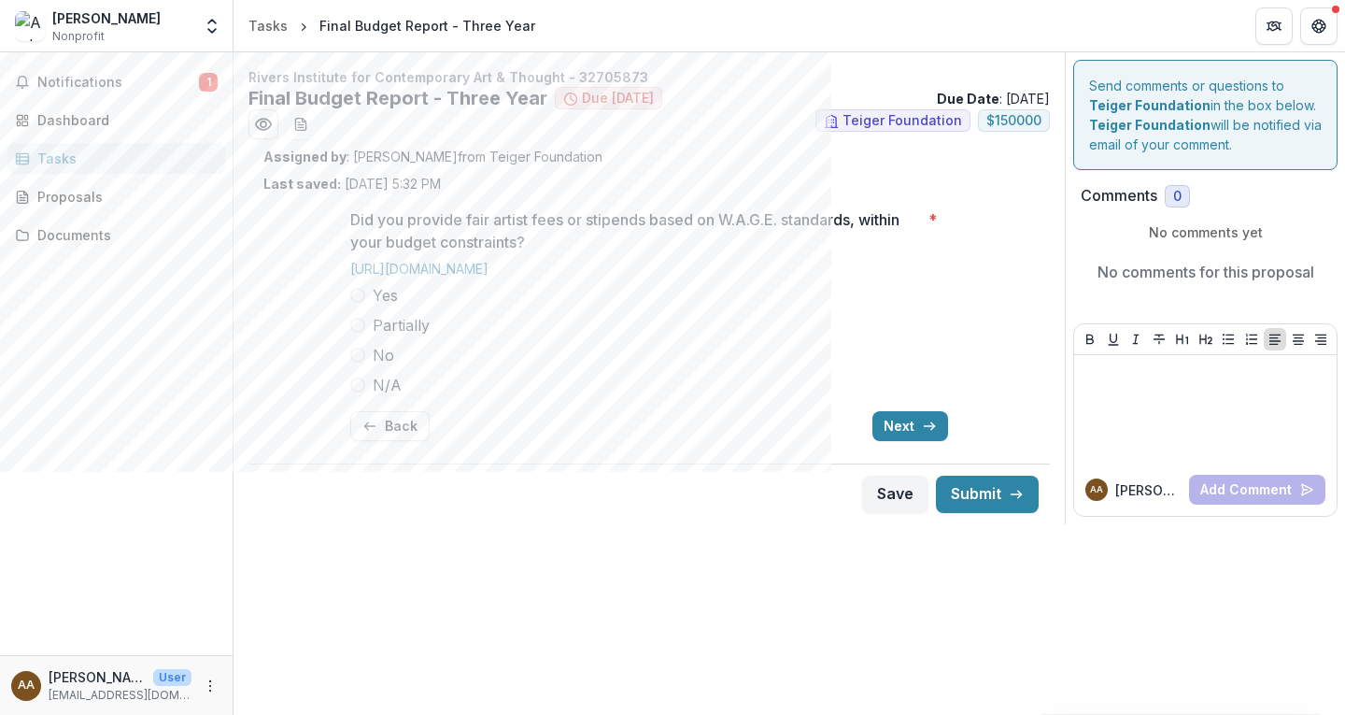
click at [356, 292] on span at bounding box center [357, 295] width 15 height 15
click at [892, 419] on button "Next" at bounding box center [911, 426] width 76 height 30
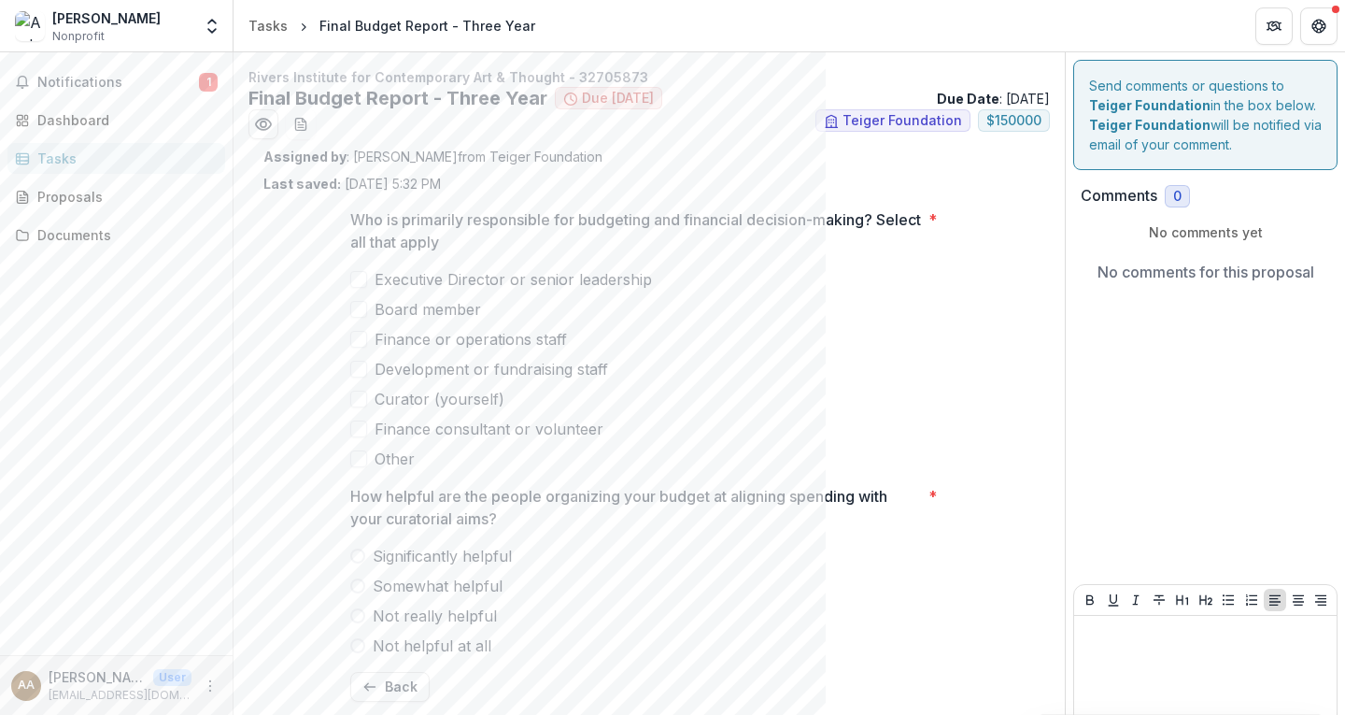
click at [357, 278] on span at bounding box center [358, 279] width 17 height 17
click at [352, 343] on span at bounding box center [358, 339] width 17 height 17
click at [355, 552] on span at bounding box center [357, 555] width 15 height 15
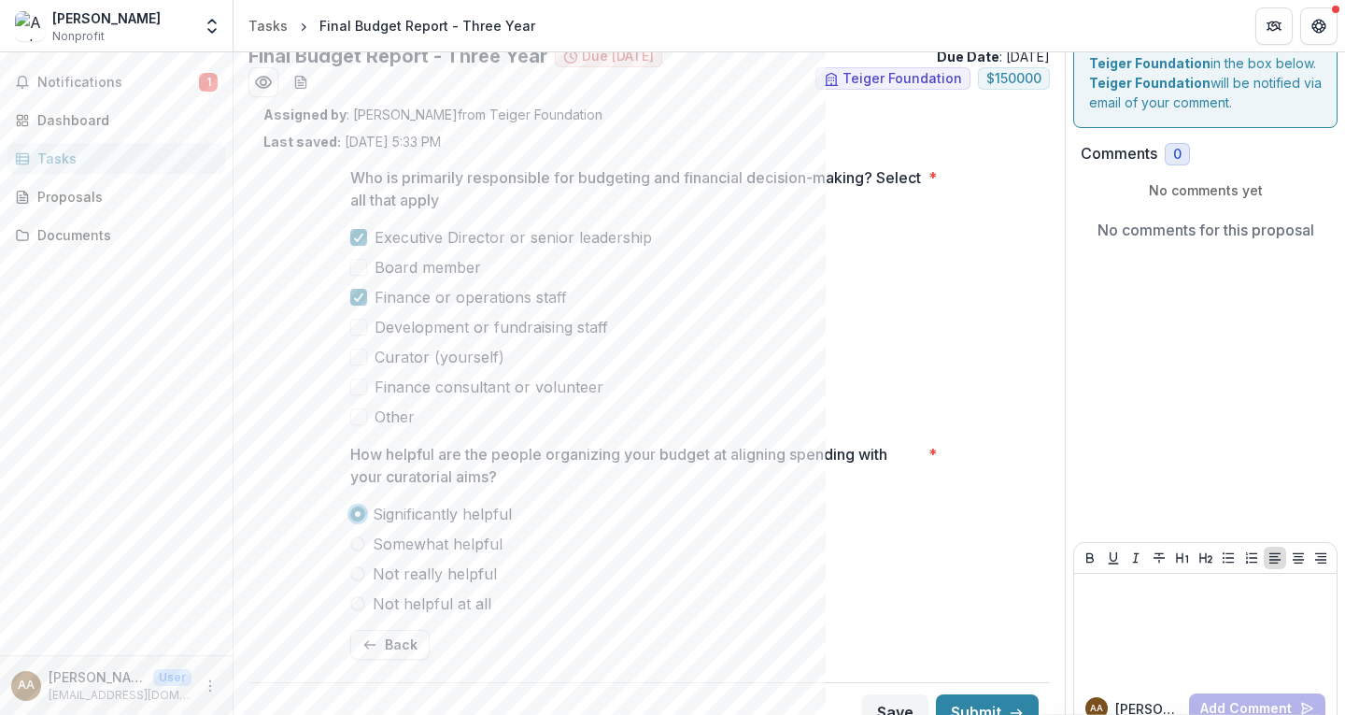
scroll to position [70, 0]
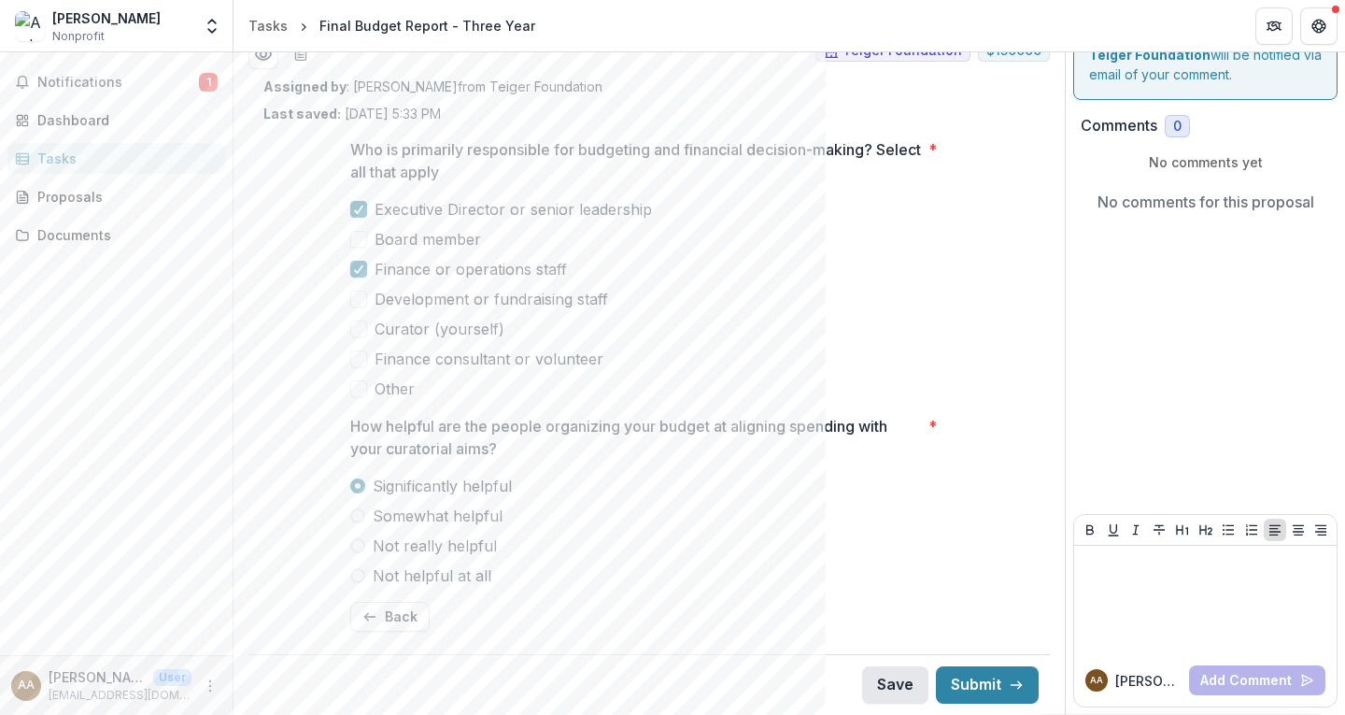
click at [877, 676] on button "Save" at bounding box center [895, 684] width 66 height 37
click at [386, 615] on button "Back" at bounding box center [389, 617] width 79 height 30
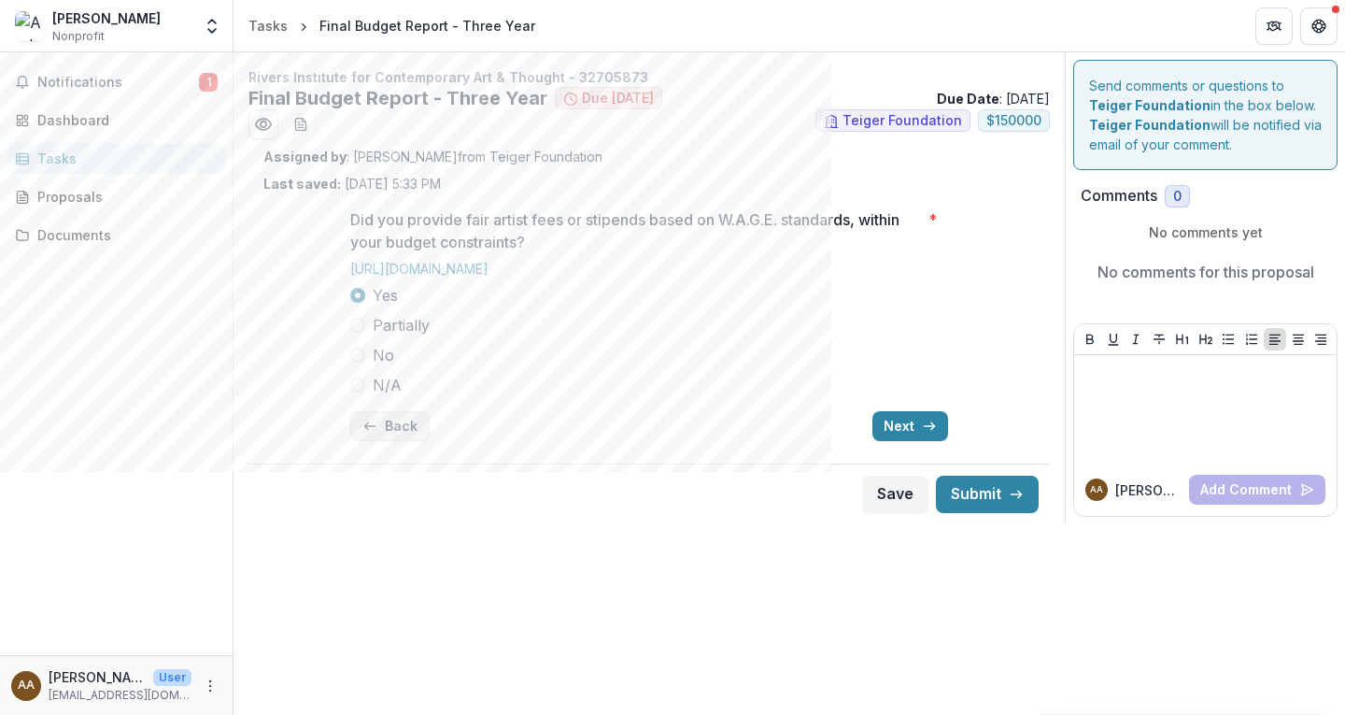
scroll to position [0, 0]
click at [397, 420] on button "Back" at bounding box center [389, 426] width 79 height 30
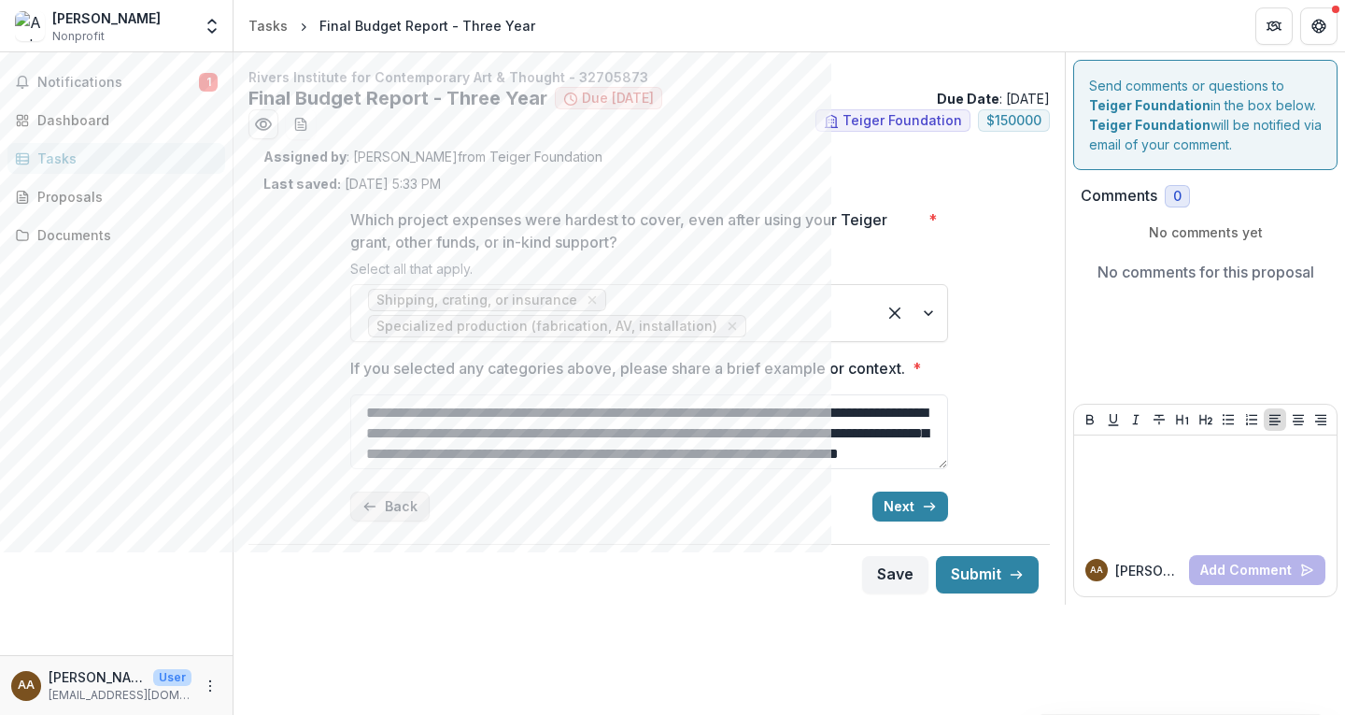
click at [390, 504] on button "Back" at bounding box center [389, 506] width 79 height 30
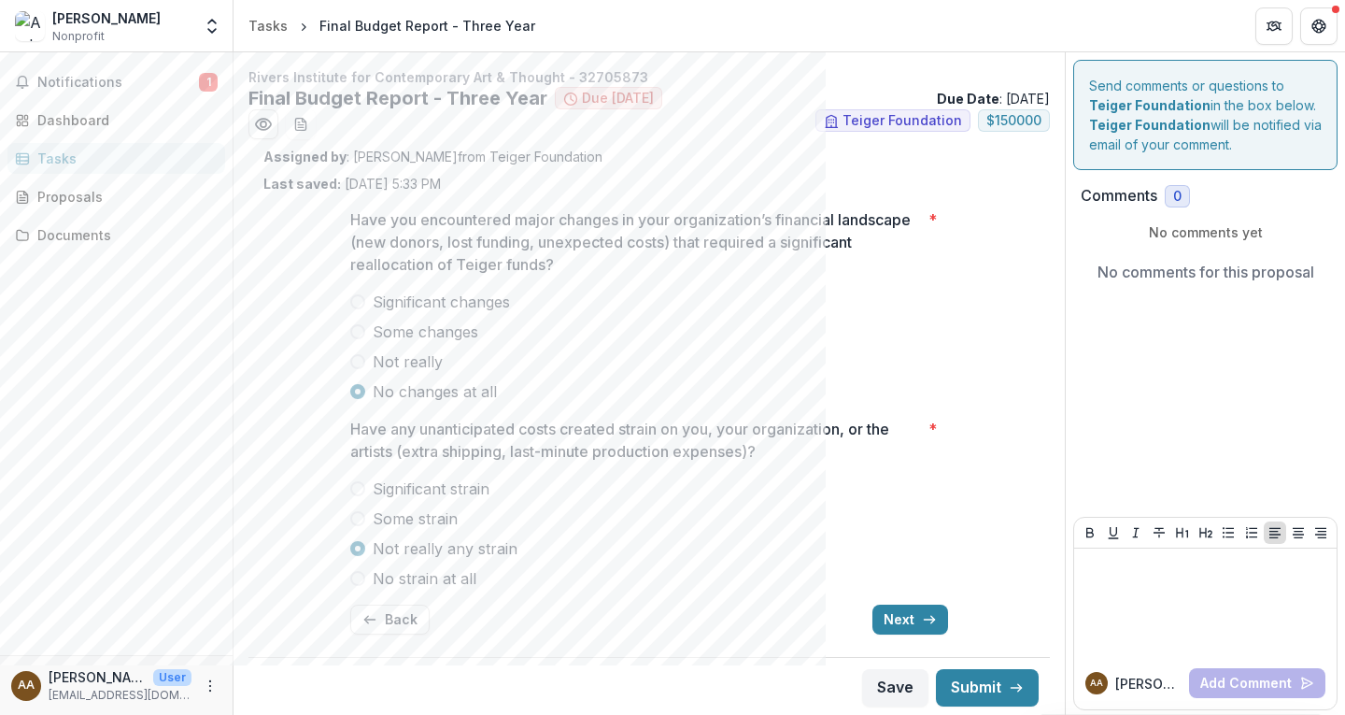
click at [357, 360] on span at bounding box center [357, 361] width 15 height 15
click at [354, 330] on span at bounding box center [357, 331] width 15 height 15
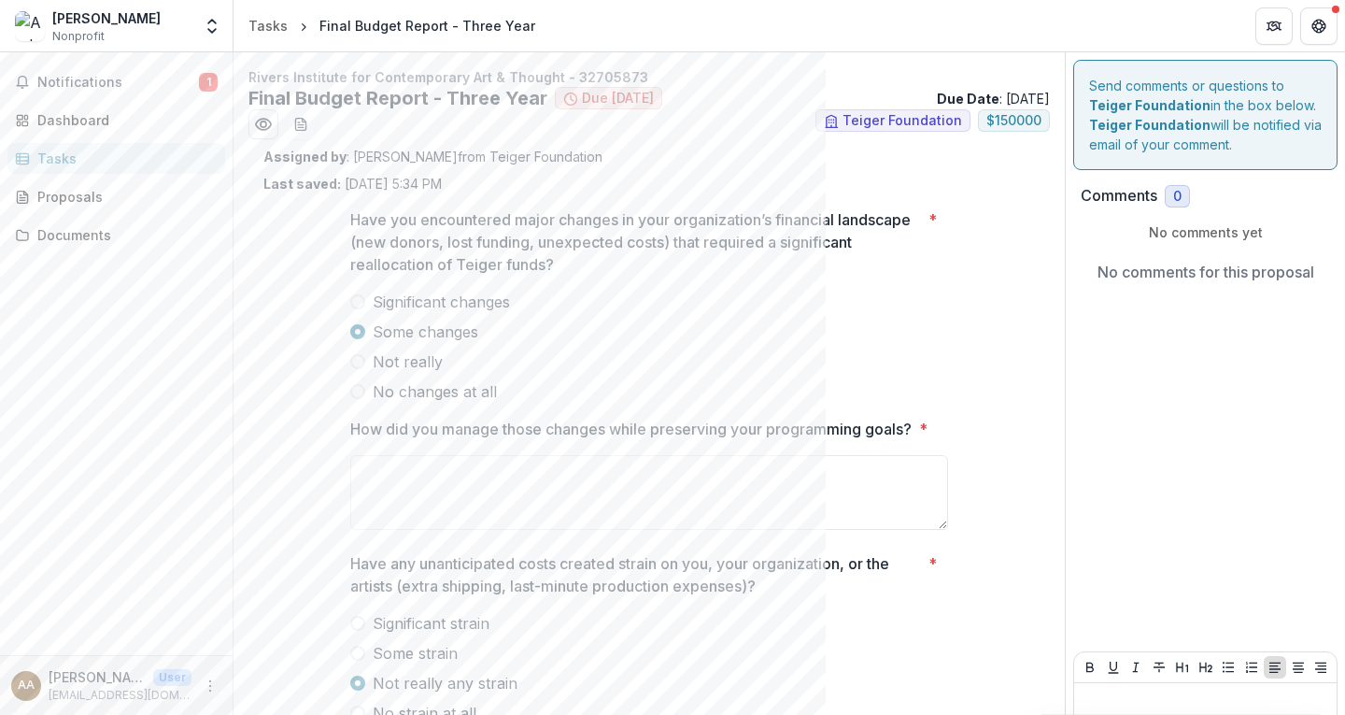
click at [354, 360] on span at bounding box center [357, 361] width 15 height 15
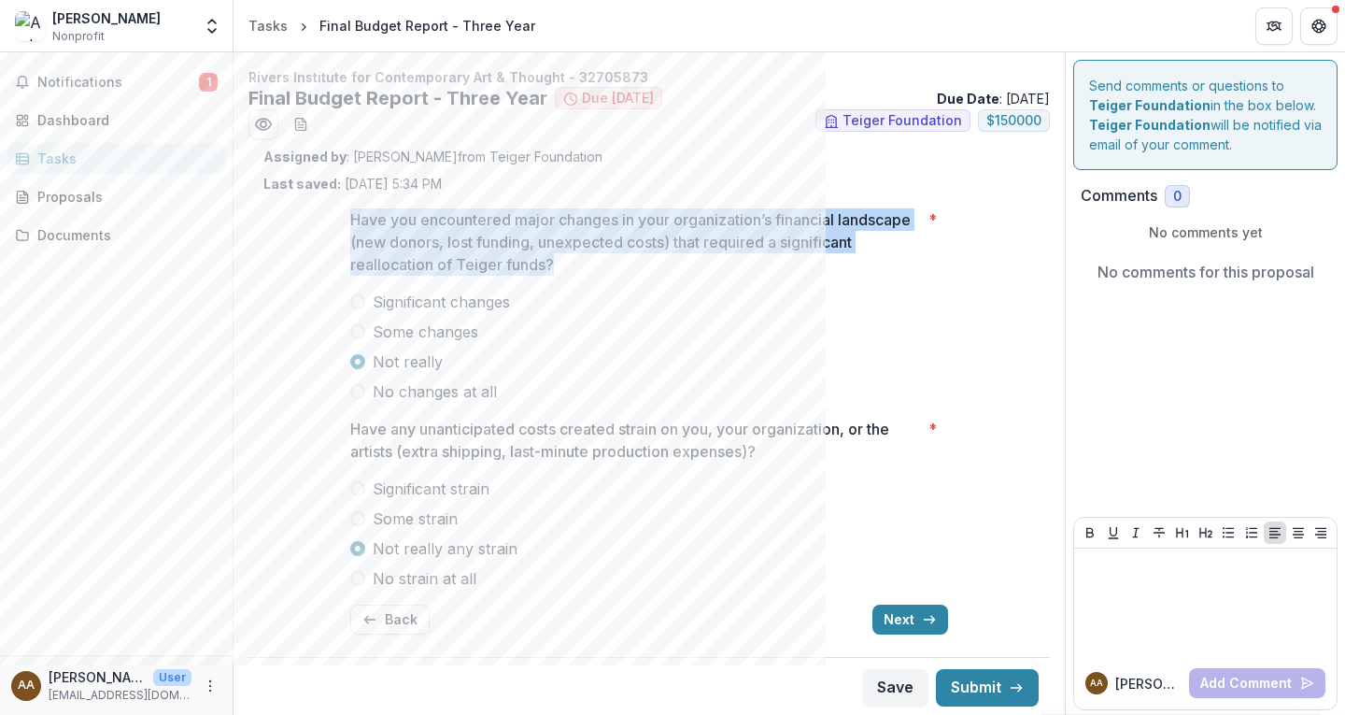
drag, startPoint x: 349, startPoint y: 219, endPoint x: 609, endPoint y: 275, distance: 265.7
click at [609, 275] on p "Have you encountered major changes in your organization’s financial landscape (…" at bounding box center [635, 241] width 571 height 67
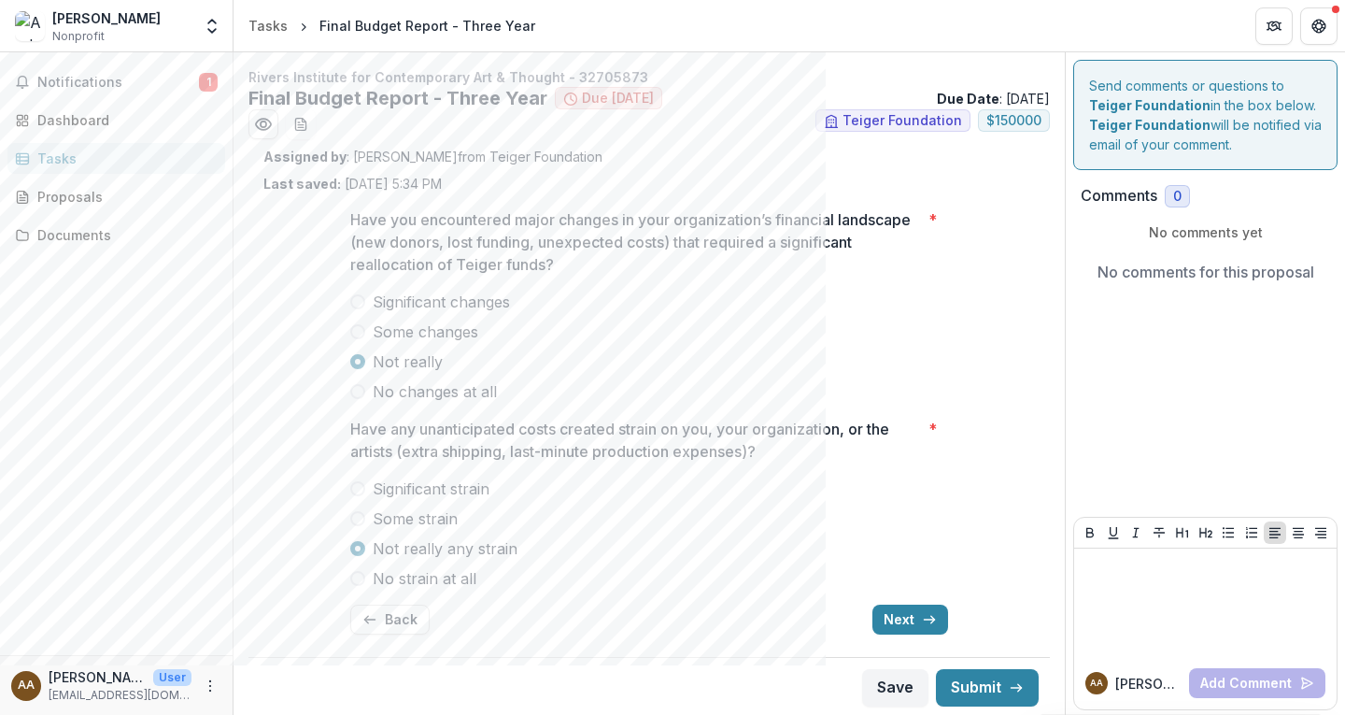
click at [645, 325] on label "Some changes" at bounding box center [649, 331] width 598 height 22
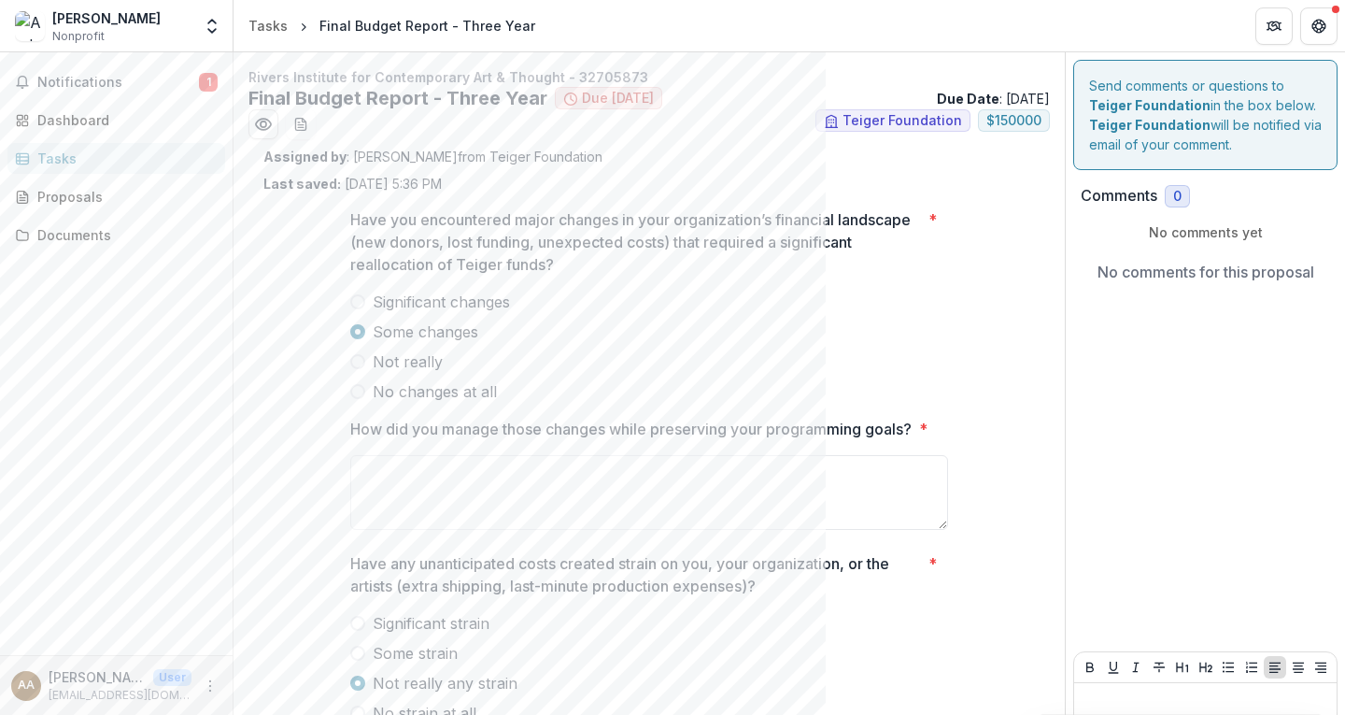
click at [351, 361] on span at bounding box center [357, 361] width 15 height 15
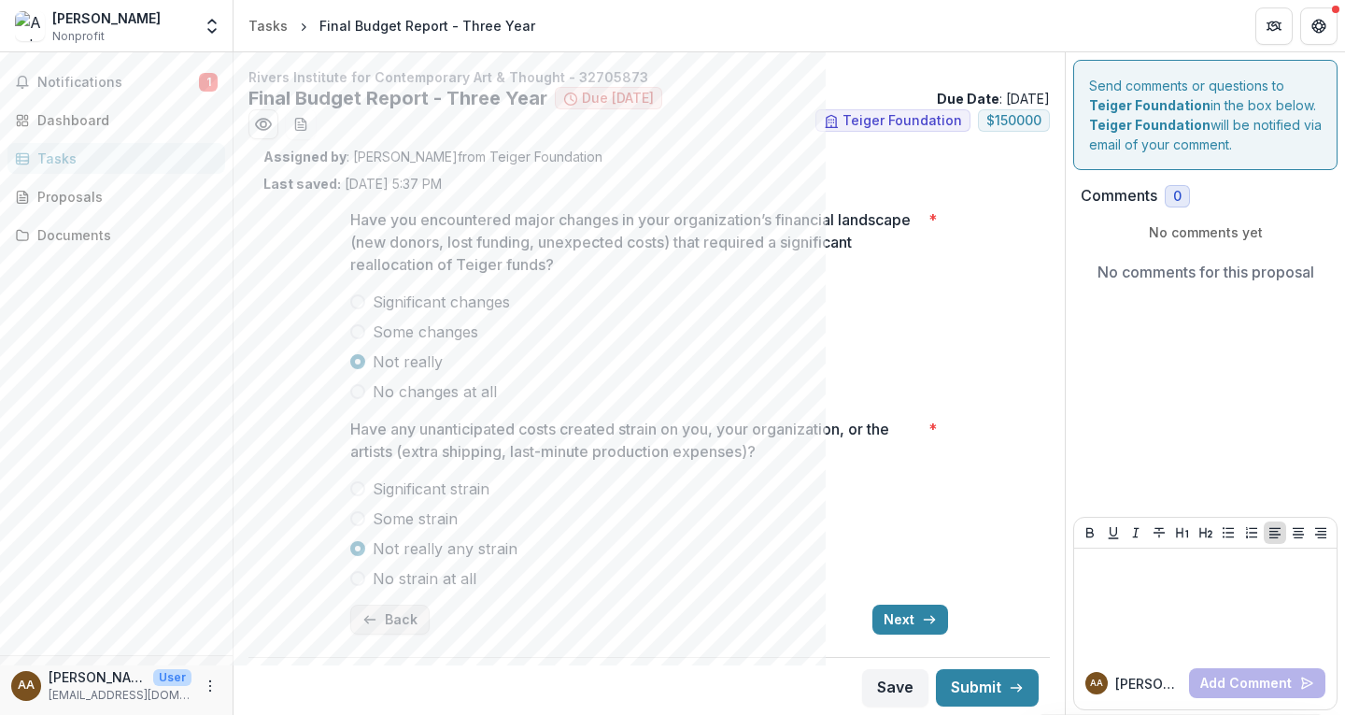
click at [377, 624] on button "Back" at bounding box center [389, 619] width 79 height 30
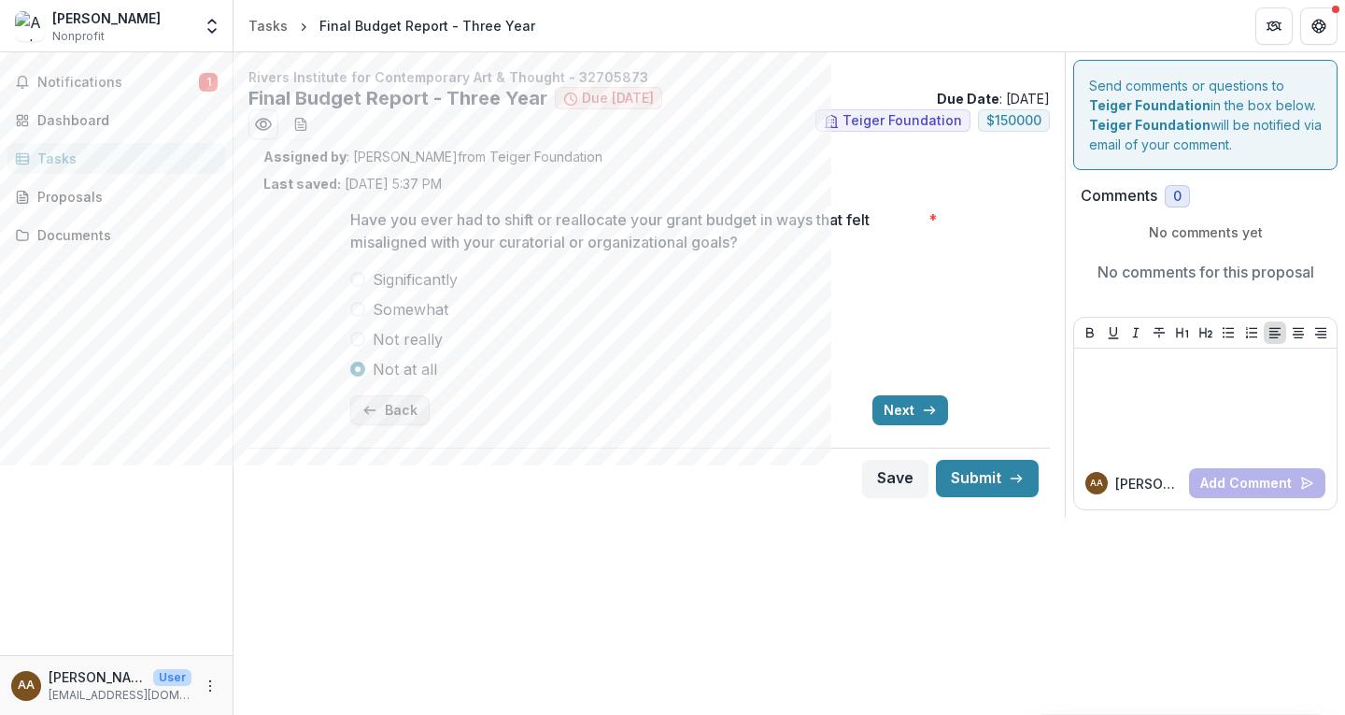
click at [384, 401] on button "Back" at bounding box center [389, 410] width 79 height 30
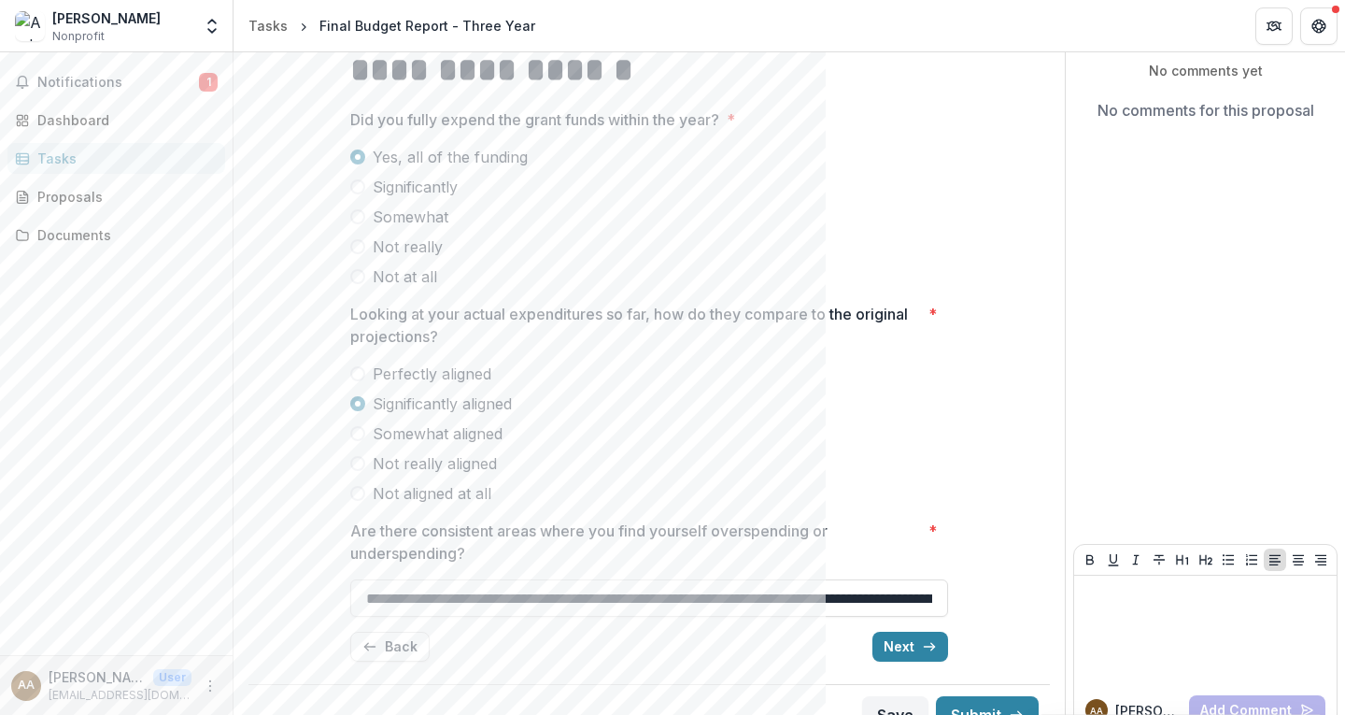
scroll to position [192, 0]
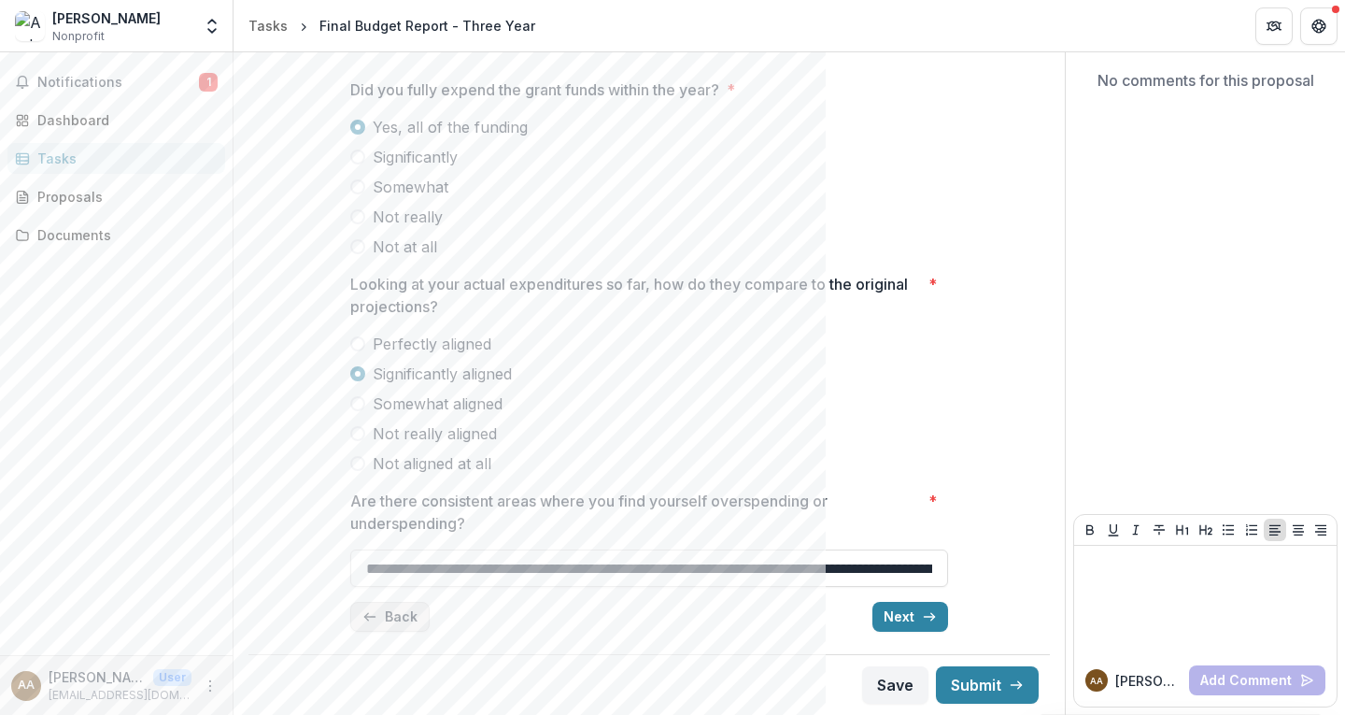
click at [385, 616] on button "Back" at bounding box center [389, 617] width 79 height 30
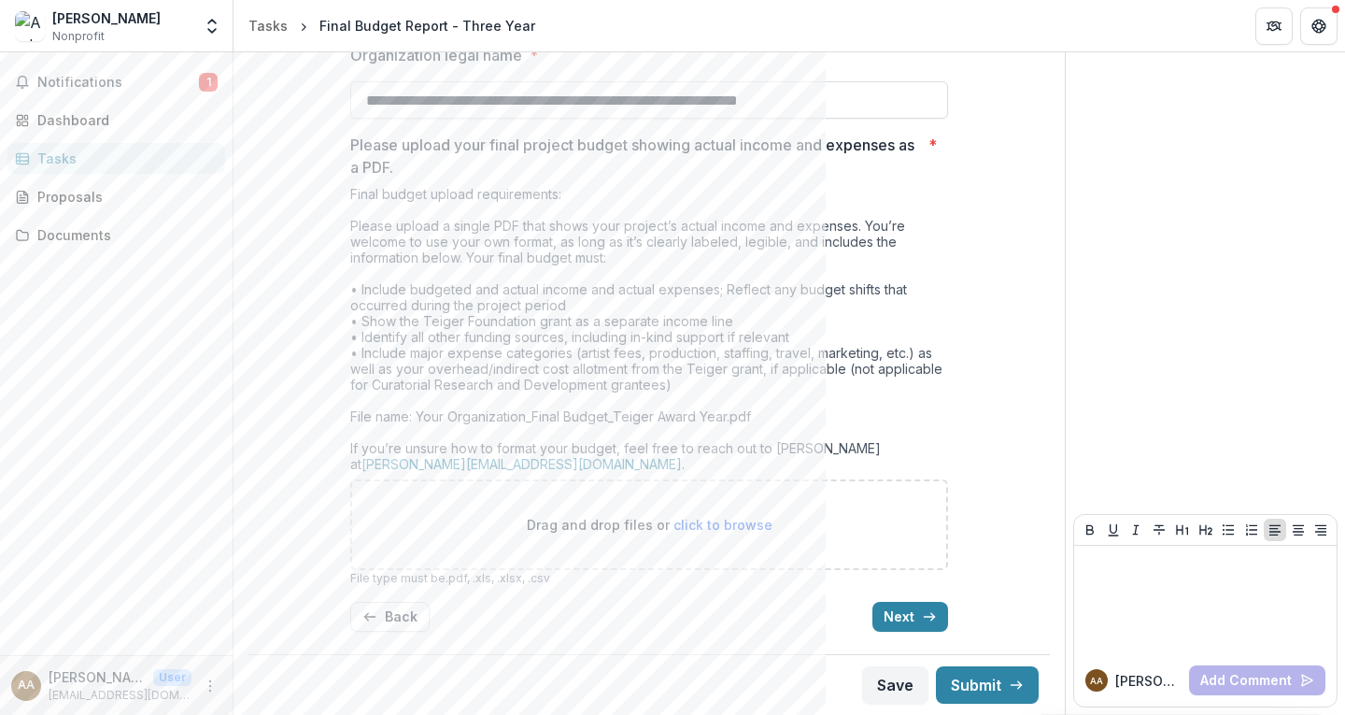
click at [1019, 389] on div "**********" at bounding box center [649, 172] width 772 height 948
click at [875, 686] on button "Save" at bounding box center [895, 684] width 66 height 37
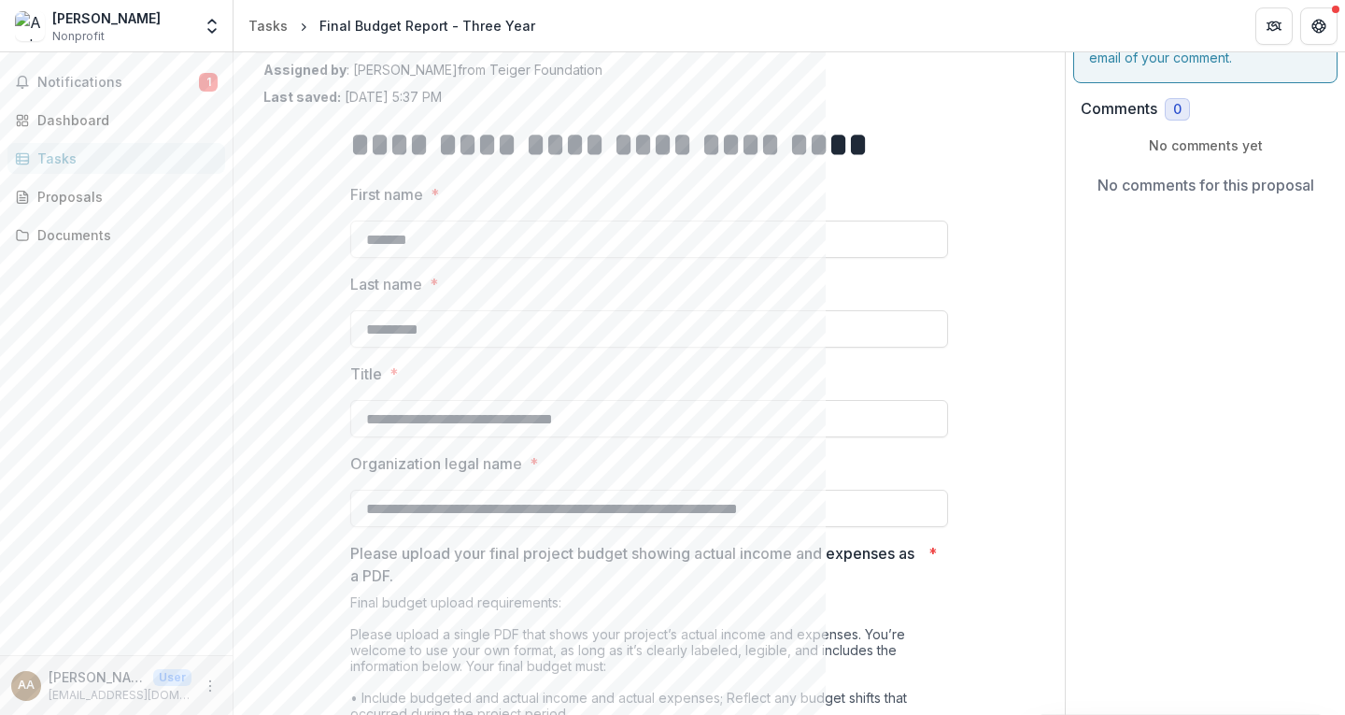
scroll to position [0, 0]
